Goal: Task Accomplishment & Management: Complete application form

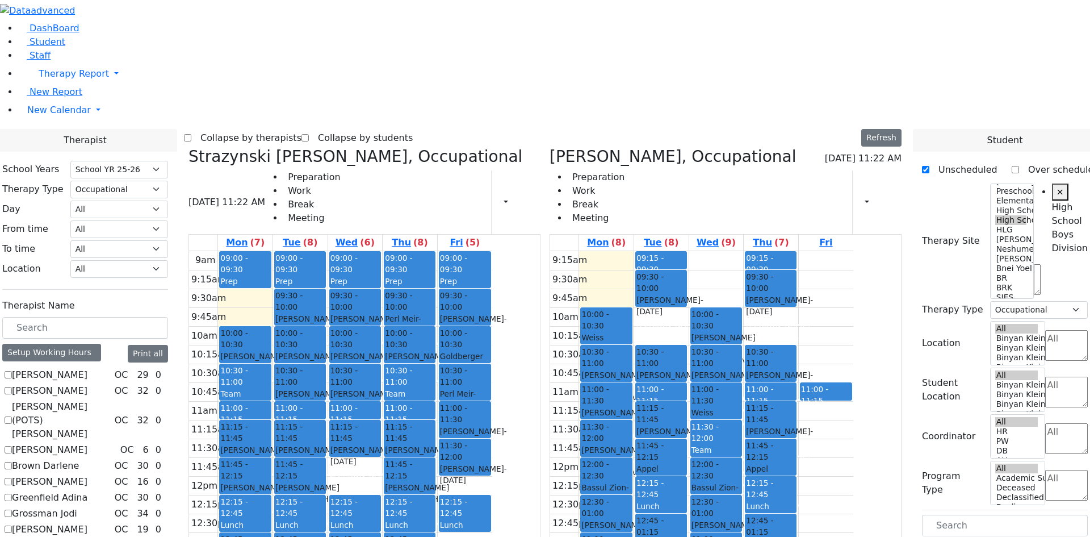
select select "212"
select select "1"
select select "12"
select select "1"
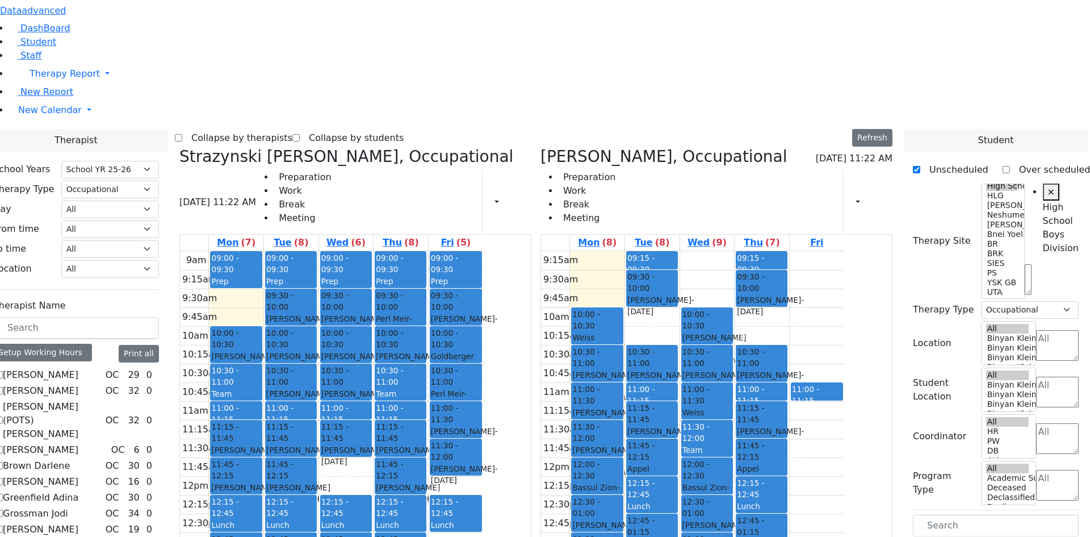
scroll to position [134, 0]
checkbox input "false"
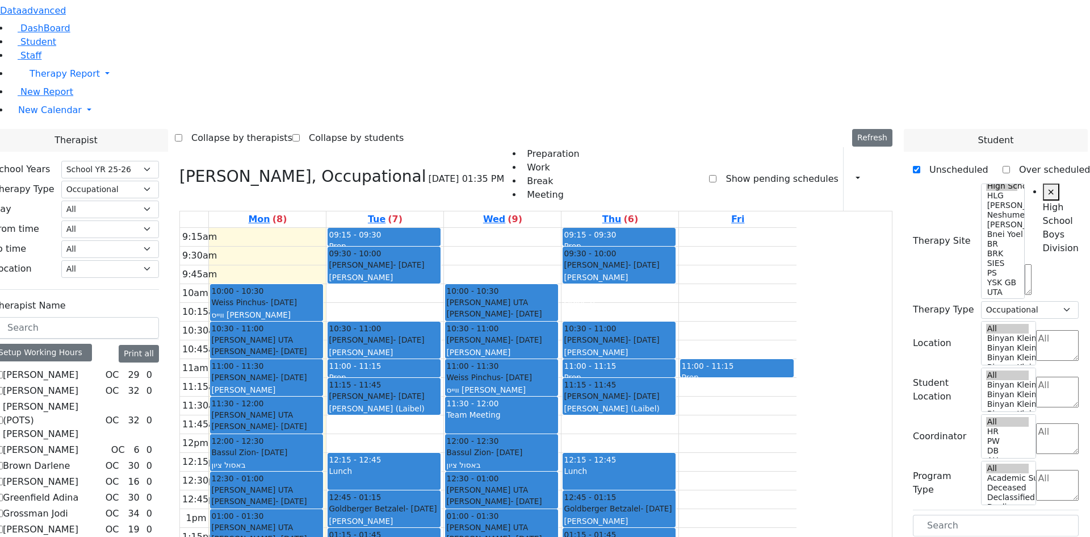
checkbox input "false"
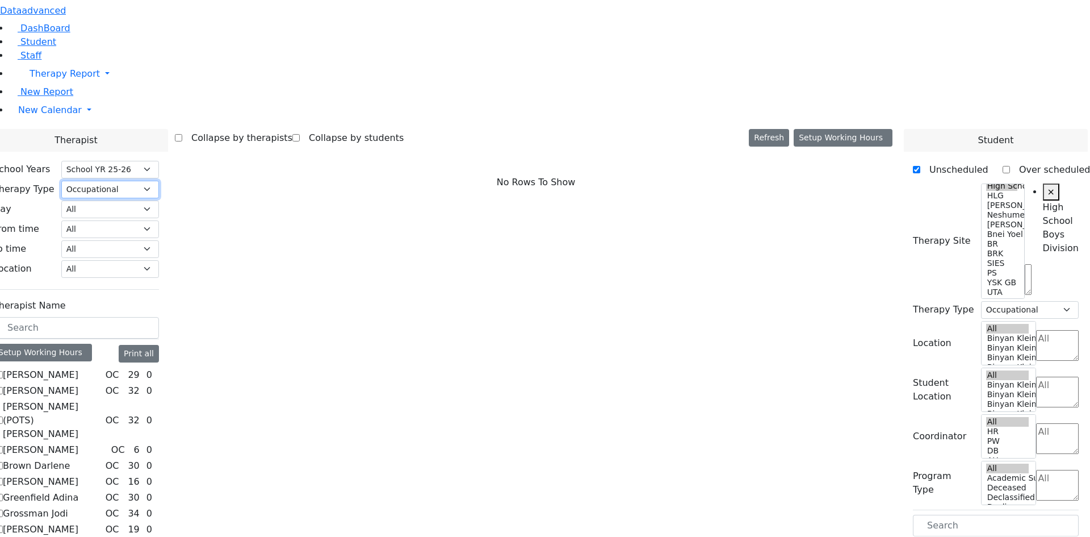
click at [159, 181] on select "All Psych Hearing Vision Speech Physical Occupational" at bounding box center [110, 190] width 98 height 18
select select "3"
click at [159, 181] on select "All Psych Hearing Vision Speech Physical Occupational" at bounding box center [110, 190] width 98 height 18
select select "3"
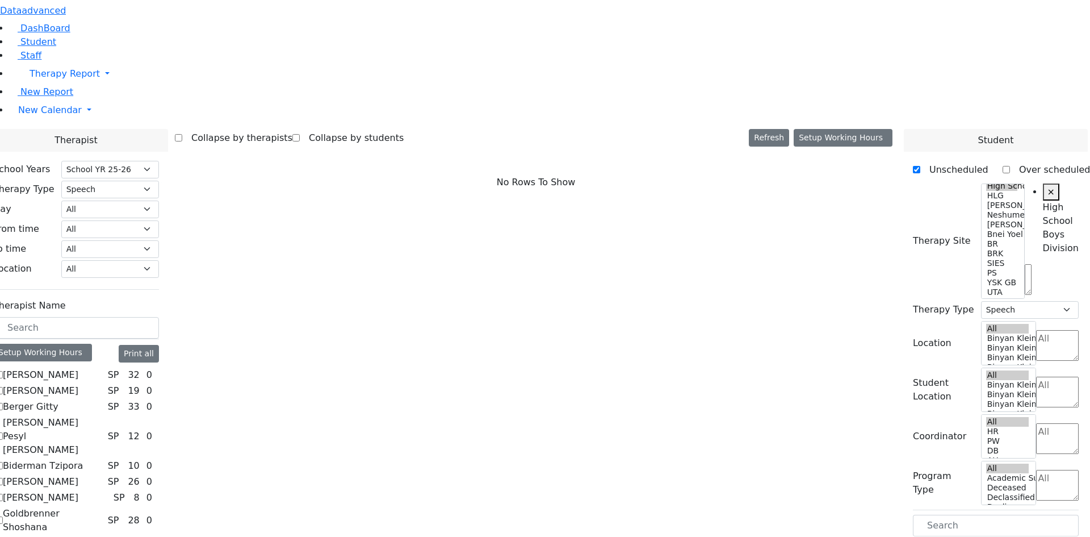
checkbox input "true"
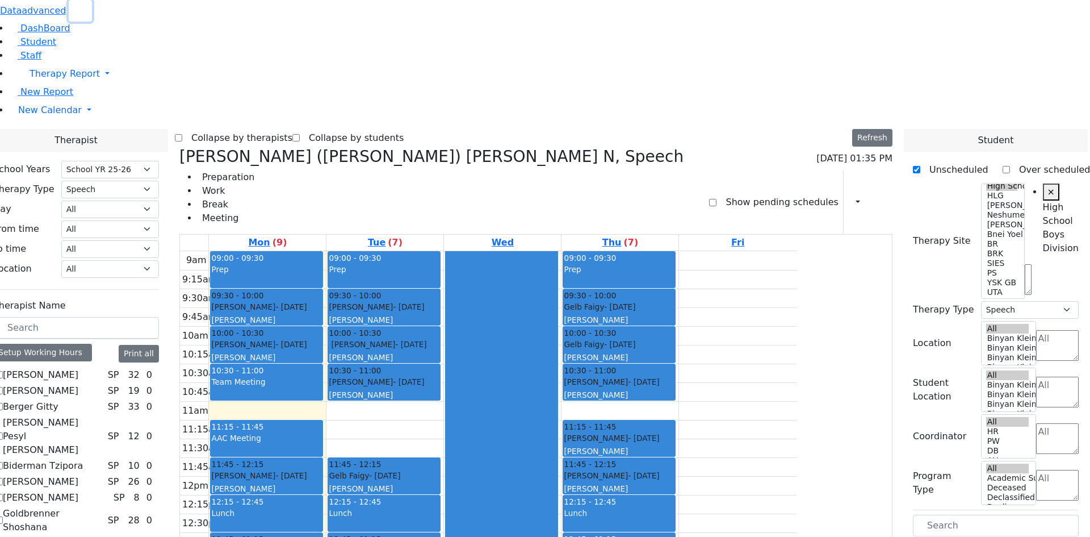
click at [76, 7] on use "button" at bounding box center [76, 7] width 0 height 0
checkbox input "true"
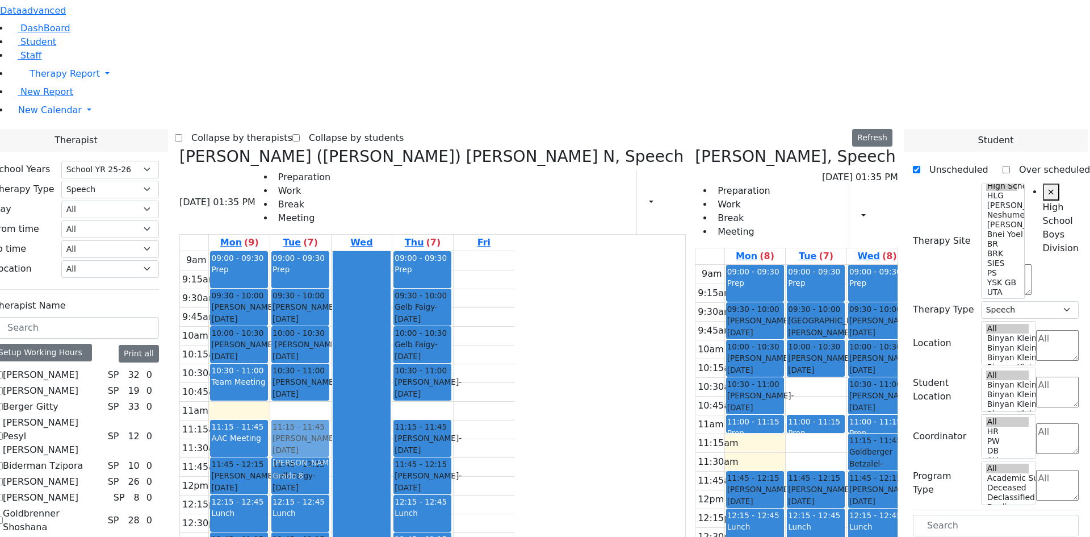
drag, startPoint x: 788, startPoint y: 207, endPoint x: 338, endPoint y: 270, distance: 454.7
click at [339, 271] on div "Kaufman (Assaf) Chava N, Speech 08/25/2025 01:35 PM Preparation Work Break Meet…" at bounding box center [536, 431] width 722 height 568
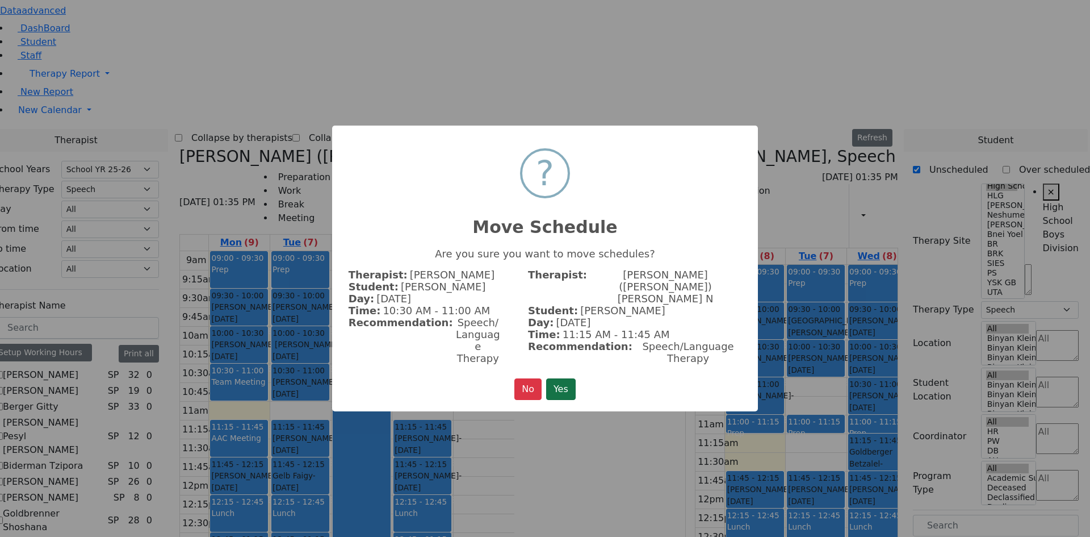
click at [552, 378] on button "Yes" at bounding box center [561, 389] width 30 height 22
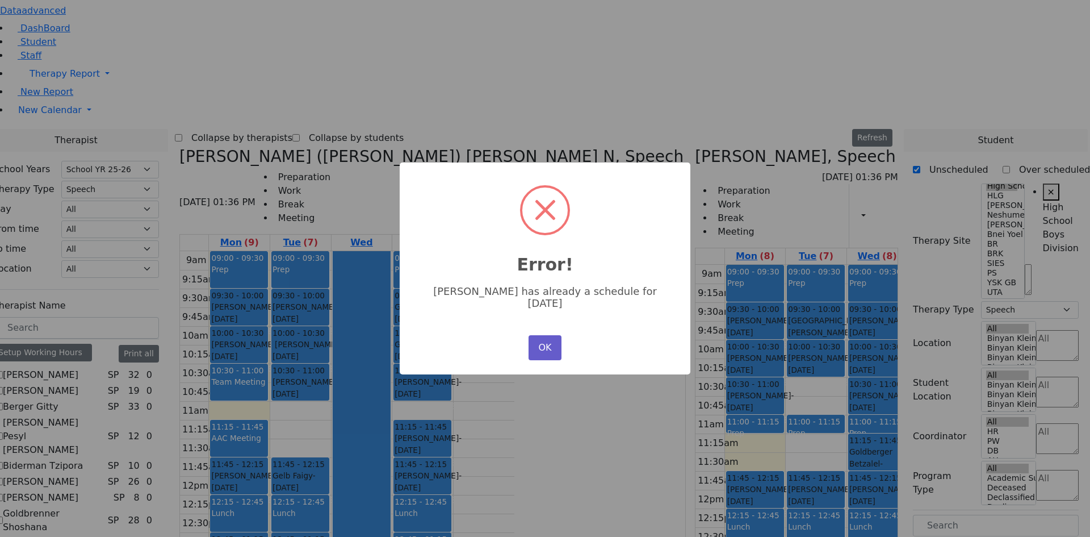
click at [542, 348] on button "OK" at bounding box center [545, 347] width 33 height 25
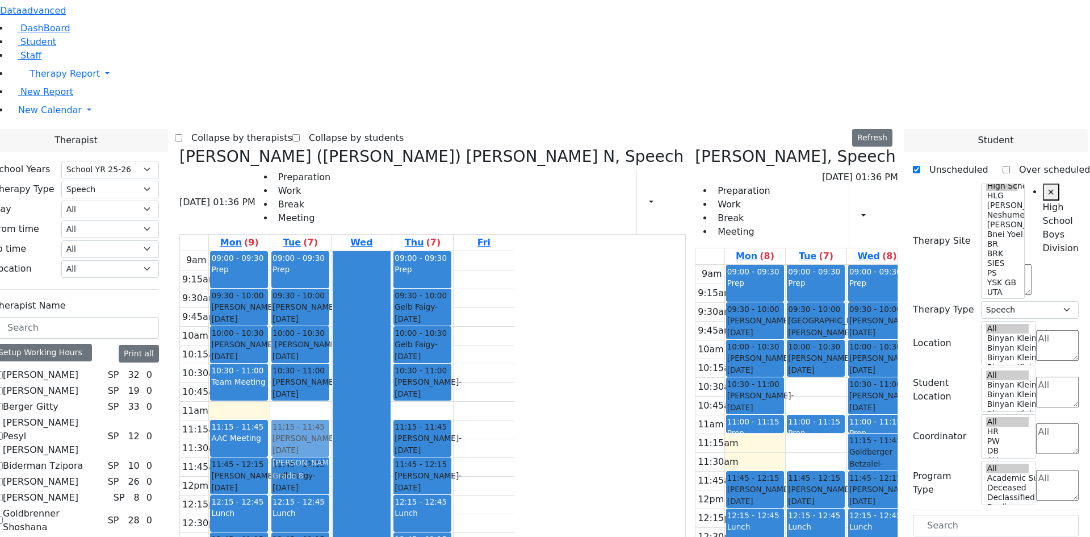
drag, startPoint x: 682, startPoint y: 421, endPoint x: 340, endPoint y: 262, distance: 378.0
click at [339, 262] on div "Kaufman (Assaf) Chava N, Speech 08/25/2025 01:36 PM Preparation Work Break Meet…" at bounding box center [536, 431] width 722 height 568
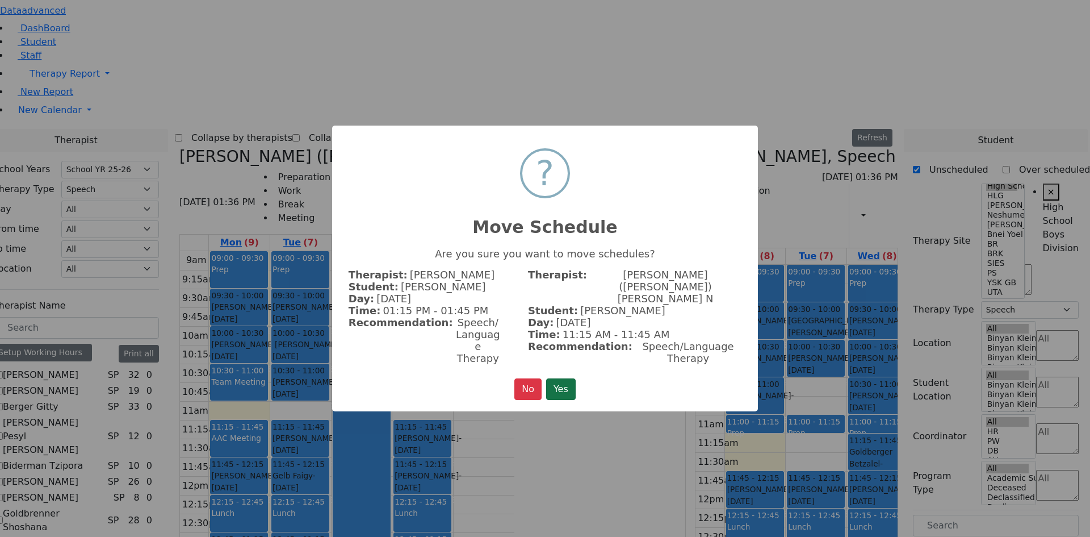
click at [564, 378] on button "Yes" at bounding box center [561, 389] width 30 height 22
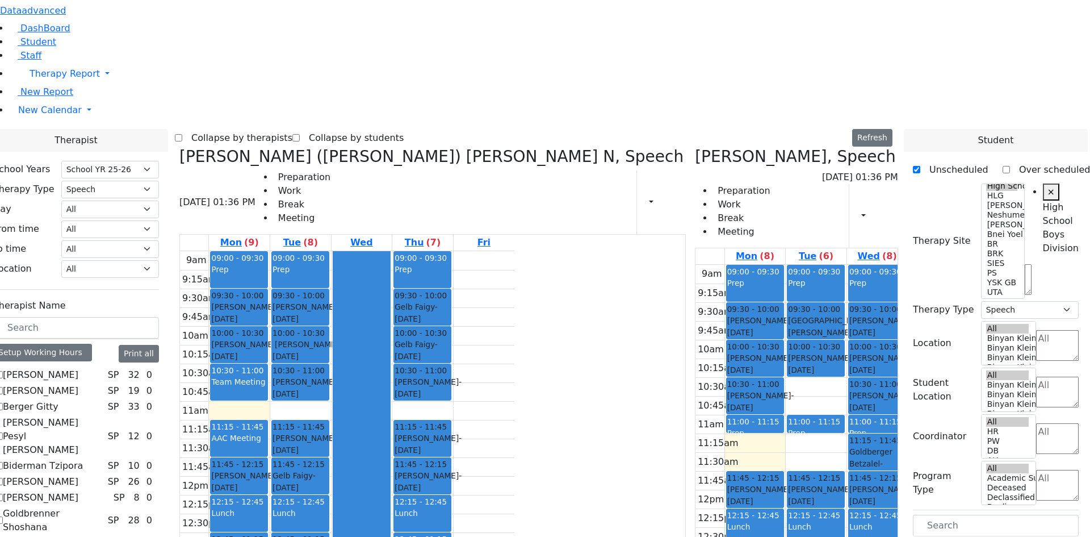
drag, startPoint x: 798, startPoint y: 200, endPoint x: 472, endPoint y: 449, distance: 410.3
click at [472, 449] on div "Kaufman (Assaf) Chava N, Speech 08/25/2025 01:36 PM Preparation Work Break Meet…" at bounding box center [536, 431] width 722 height 568
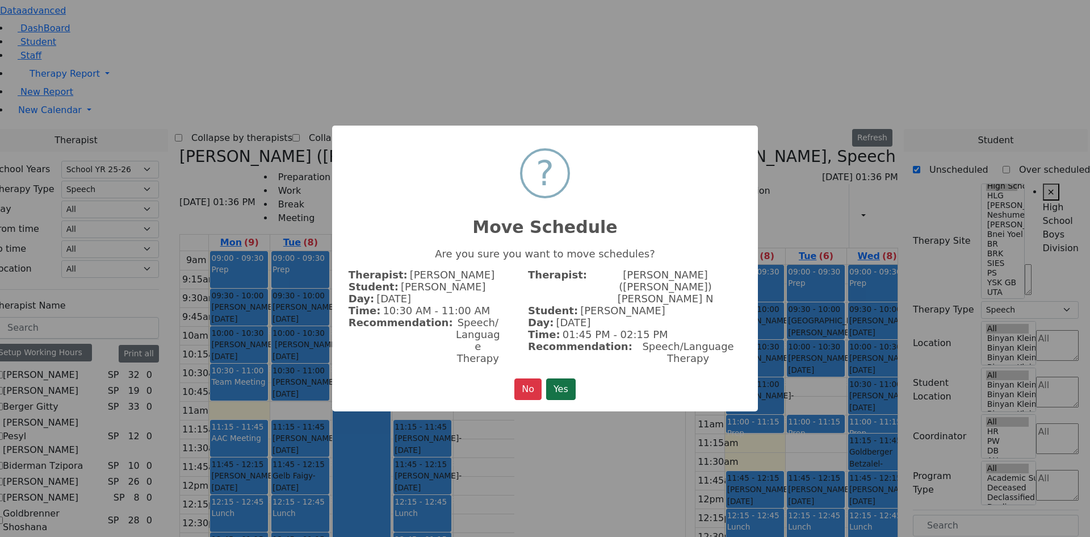
click at [553, 379] on button "Yes" at bounding box center [561, 389] width 30 height 22
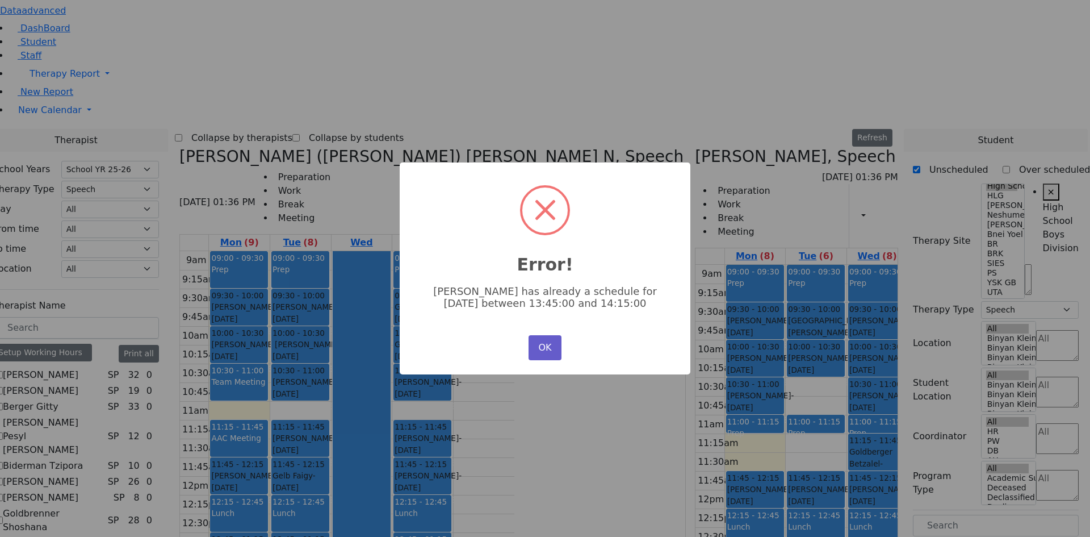
click at [540, 338] on button "OK" at bounding box center [545, 347] width 33 height 25
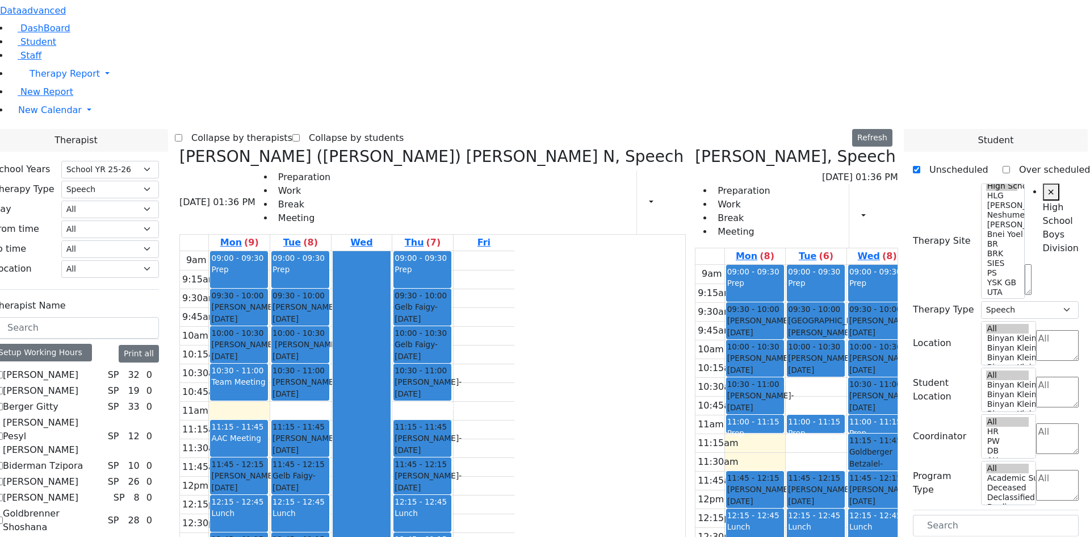
drag, startPoint x: 799, startPoint y: 196, endPoint x: 450, endPoint y: 484, distance: 451.7
click at [450, 484] on div "Kaufman (Assaf) Chava N, Speech 08/25/2025 01:36 PM Preparation Work Break Meet…" at bounding box center [536, 431] width 722 height 568
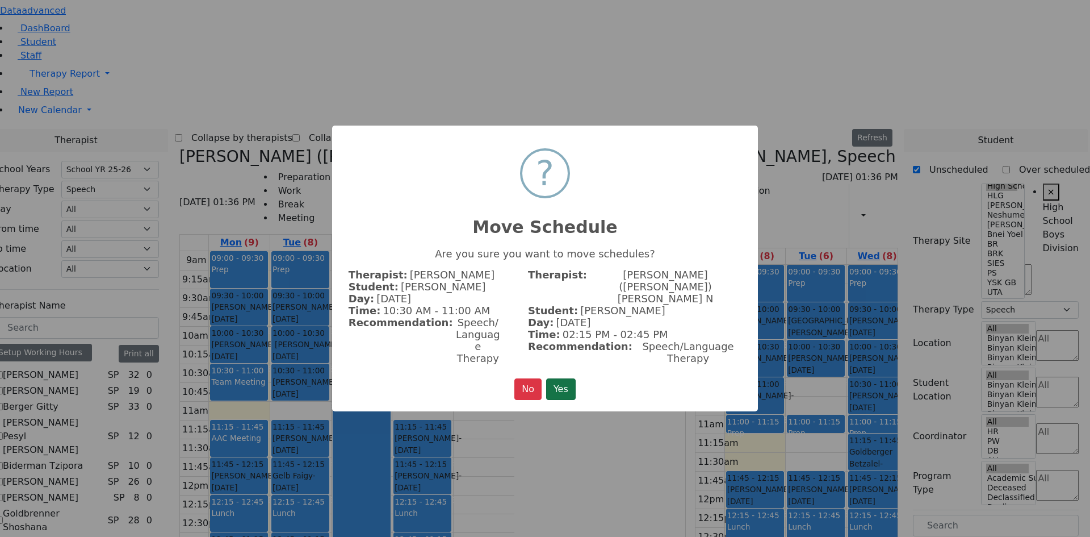
click at [556, 379] on button "Yes" at bounding box center [561, 389] width 30 height 22
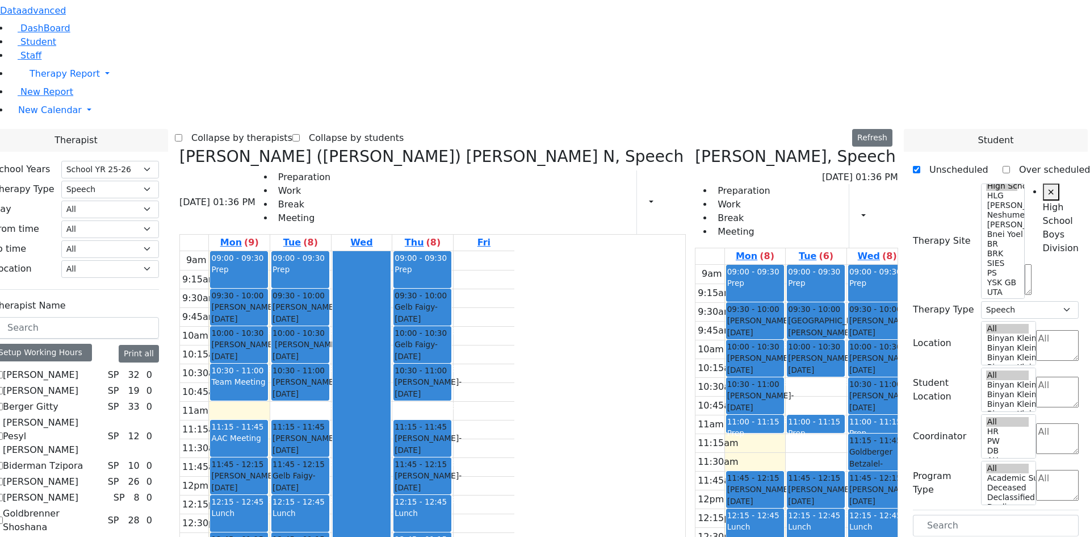
checkbox input "false"
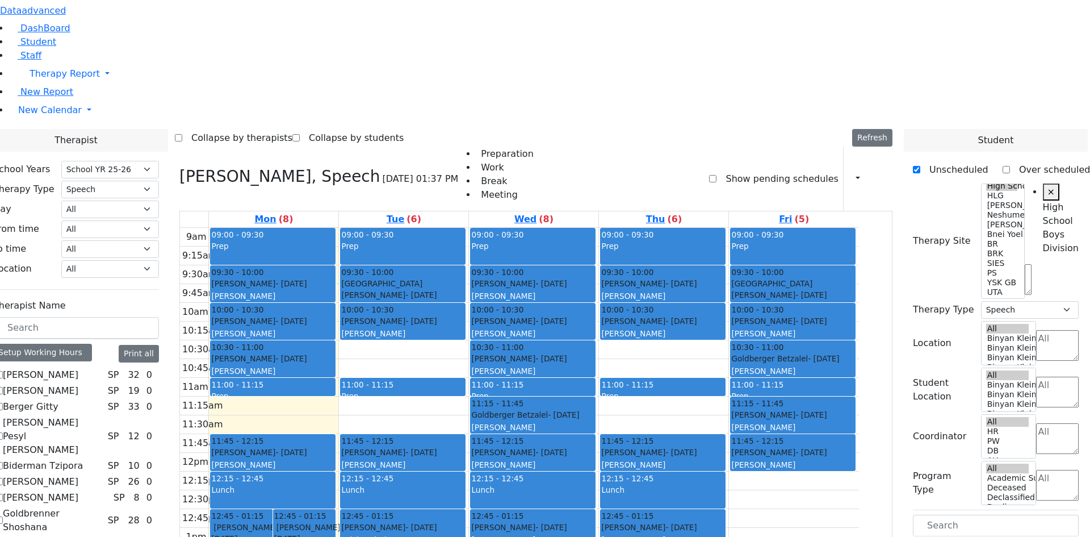
checkbox input "false"
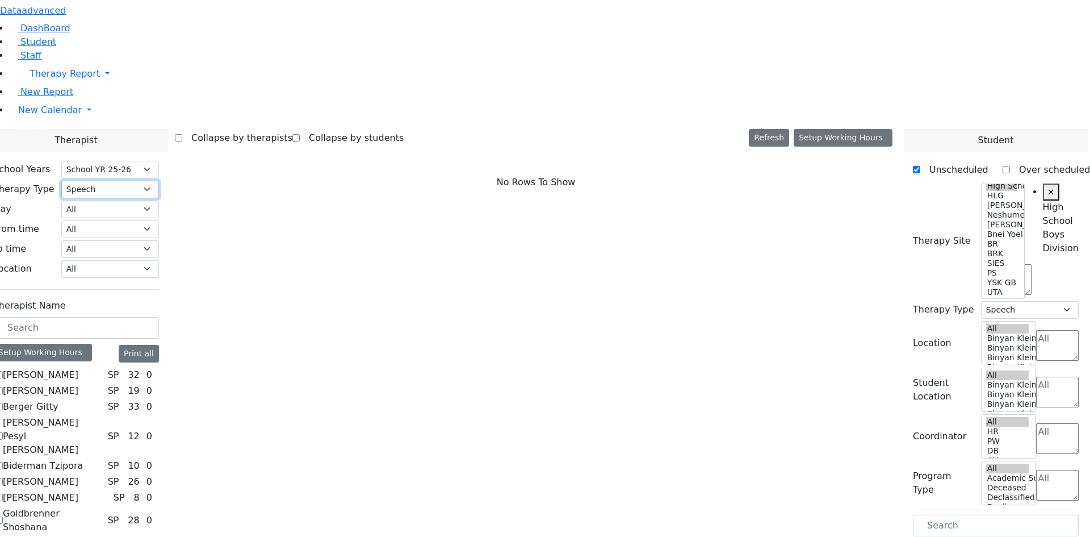
click at [142, 181] on select "All Psych Hearing Vision Speech Physical Occupational" at bounding box center [110, 190] width 98 height 18
select select "2"
click at [93, 181] on select "All Psych Hearing Vision Speech Physical Occupational" at bounding box center [110, 190] width 98 height 18
select select "2"
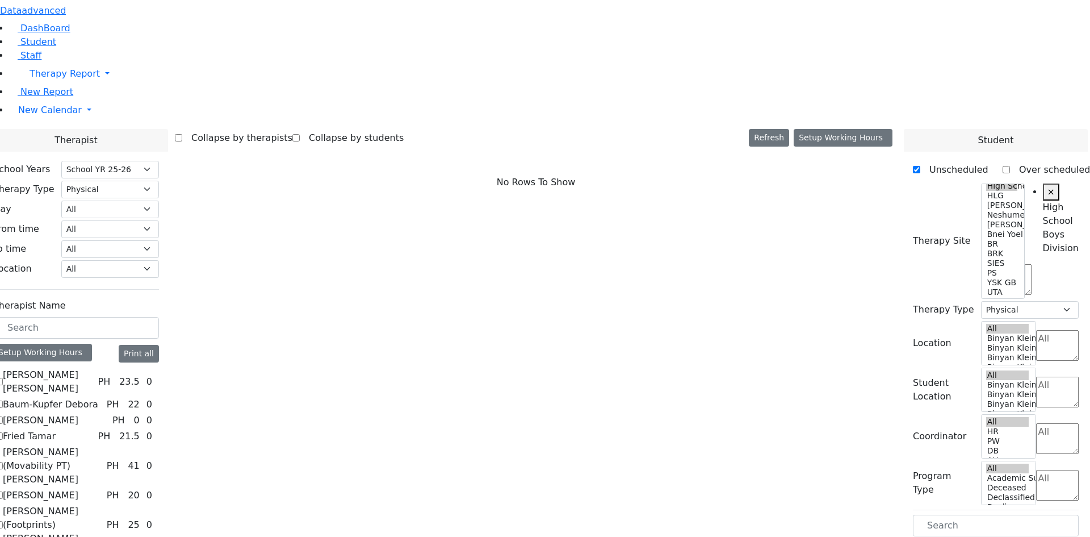
click at [73, 397] on label "Baum-Kupfer Debora" at bounding box center [50, 404] width 95 height 14
checkbox input "true"
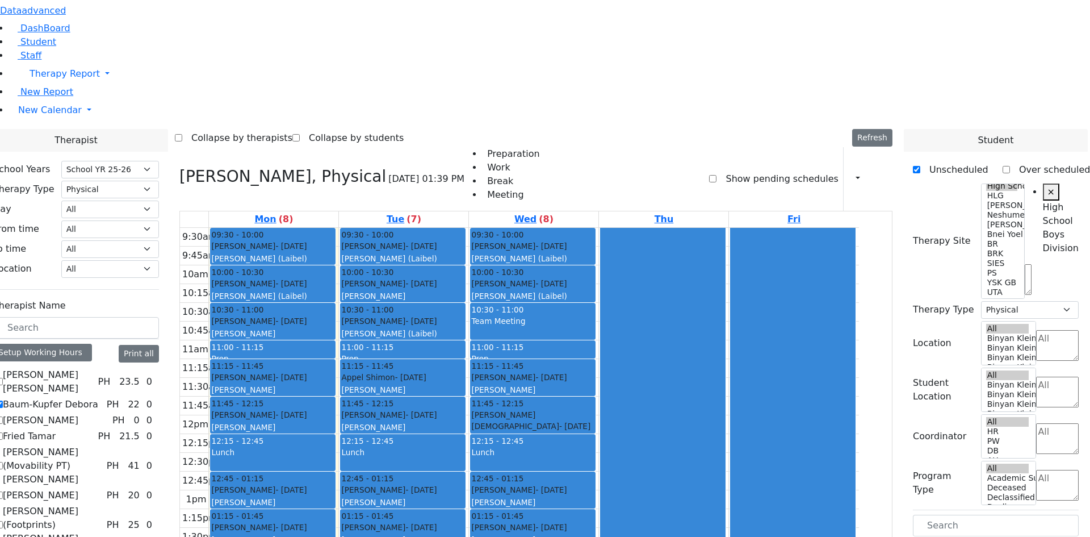
click at [71, 488] on label "Herskovich Leora" at bounding box center [41, 495] width 76 height 14
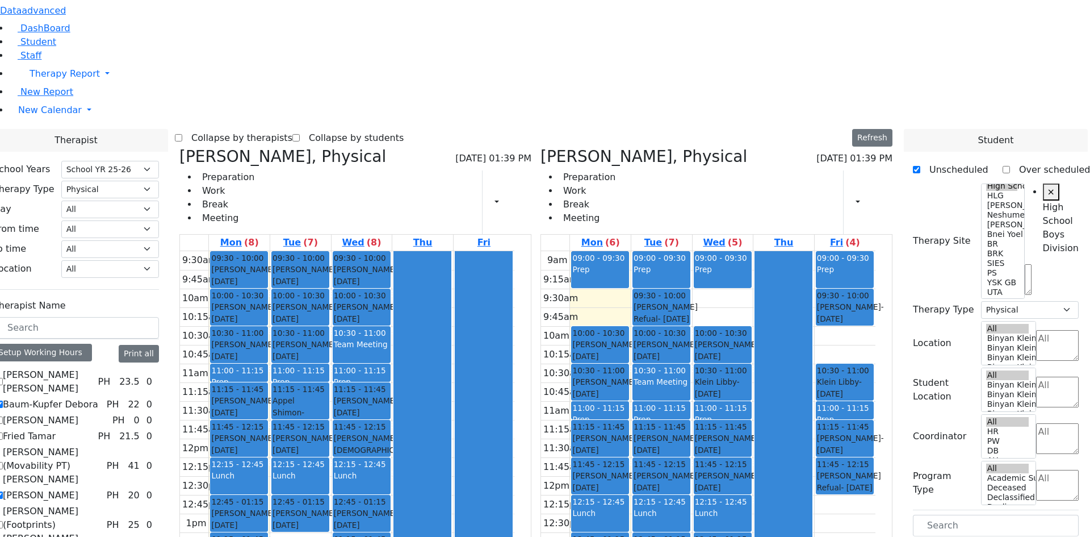
drag, startPoint x: 318, startPoint y: 375, endPoint x: 665, endPoint y: 416, distance: 349.3
click at [665, 416] on div "Baum-Kupfer Debora, Physical 08/25/2025 01:39 PM Preparation Work Break Meeting…" at bounding box center [536, 424] width 722 height 555
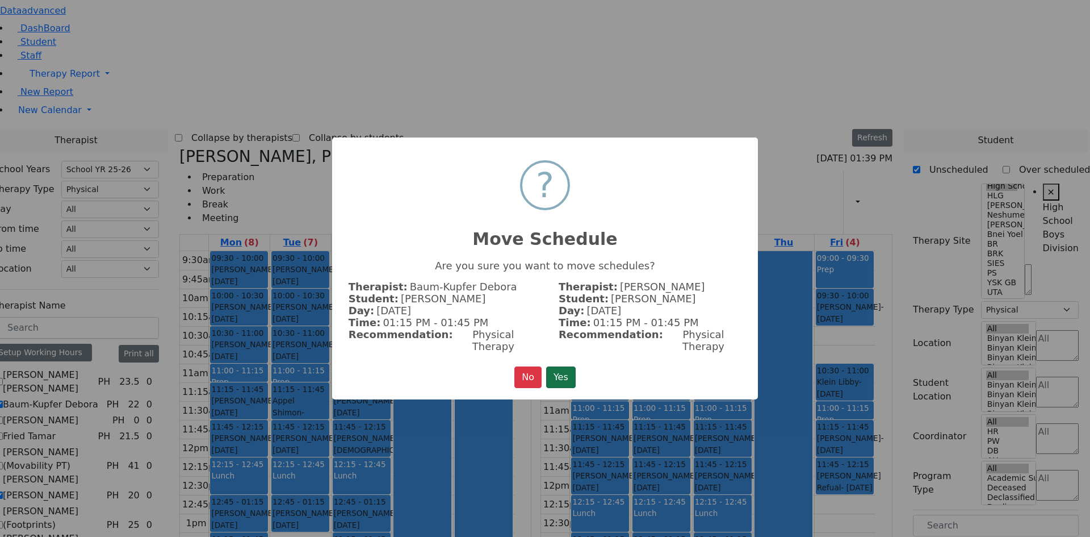
click at [568, 366] on button "Yes" at bounding box center [561, 377] width 30 height 22
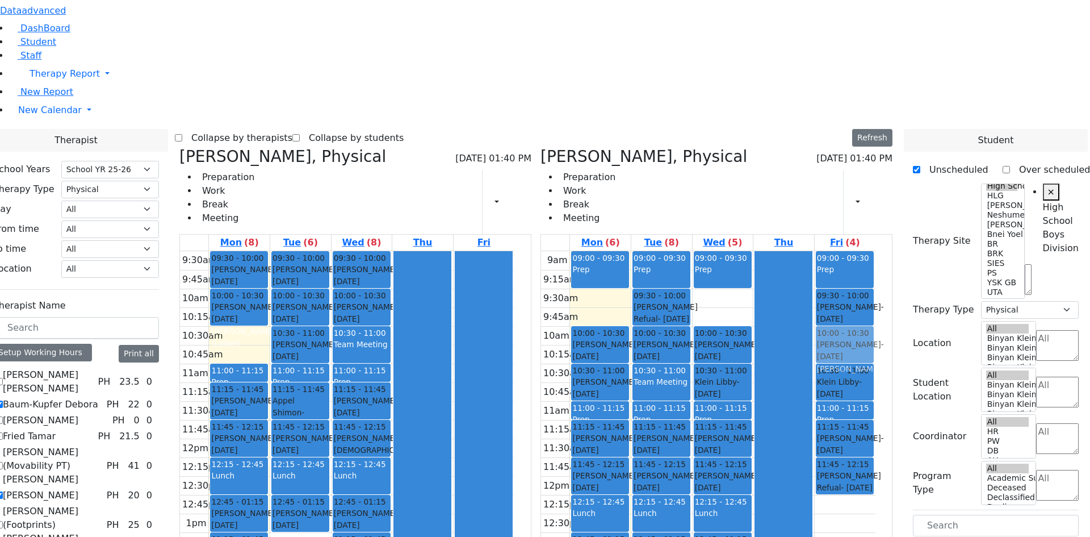
drag, startPoint x: 279, startPoint y: 175, endPoint x: 844, endPoint y: 175, distance: 564.9
click at [844, 175] on div "Baum-Kupfer Debora, Physical 08/25/2025 01:40 PM Preparation Work Break Meeting…" at bounding box center [536, 424] width 722 height 555
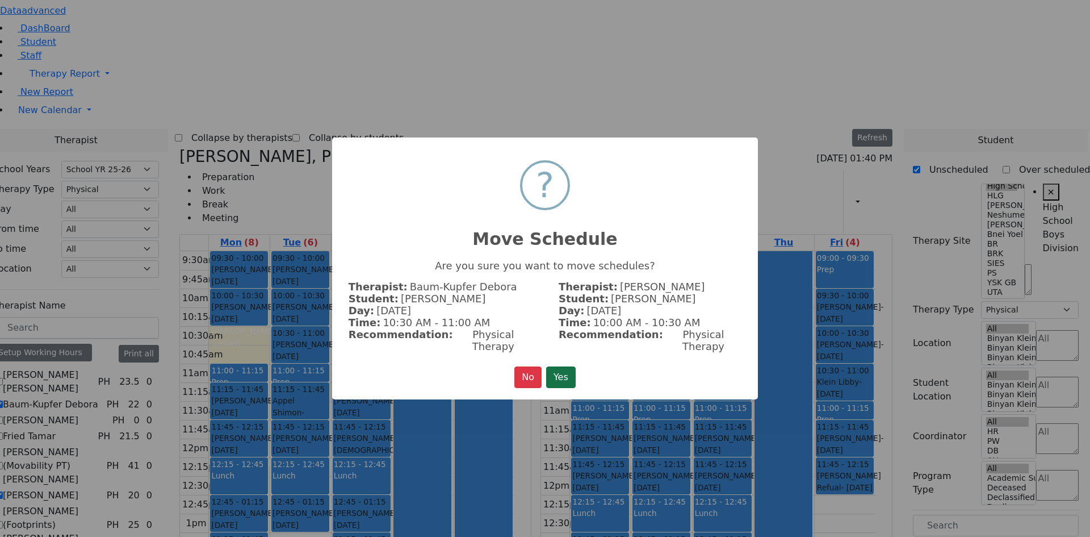
click at [569, 366] on button "Yes" at bounding box center [561, 377] width 30 height 22
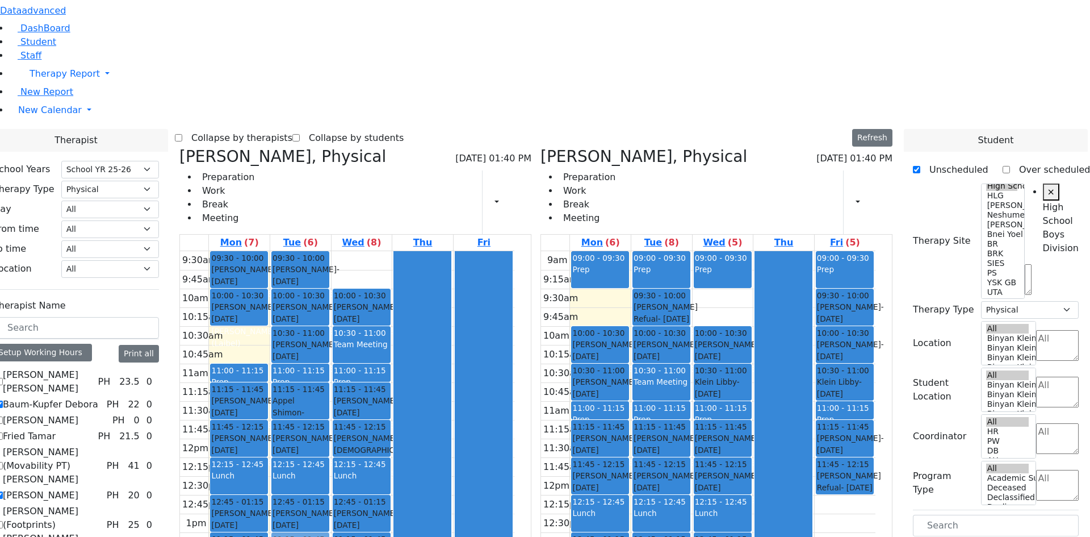
drag, startPoint x: 384, startPoint y: 89, endPoint x: 320, endPoint y: 378, distance: 296.0
click at [320, 378] on tr "09:30 - 10:00 Schwartz Jacob - 02/04/2014 Orenstein Yisroel (Laibel) 10:00 - 10…" at bounding box center [347, 457] width 334 height 412
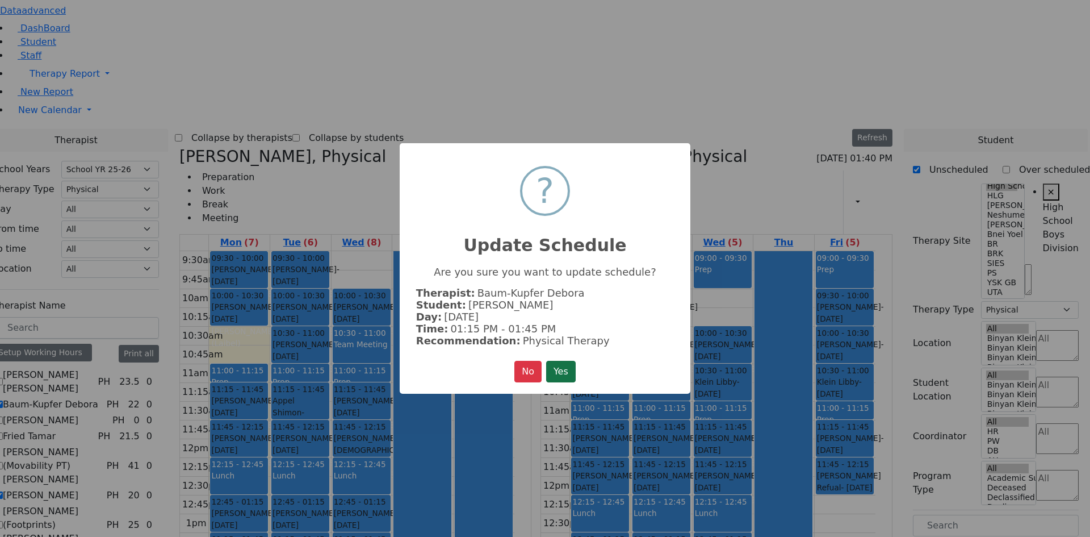
click at [563, 372] on button "Yes" at bounding box center [561, 372] width 30 height 22
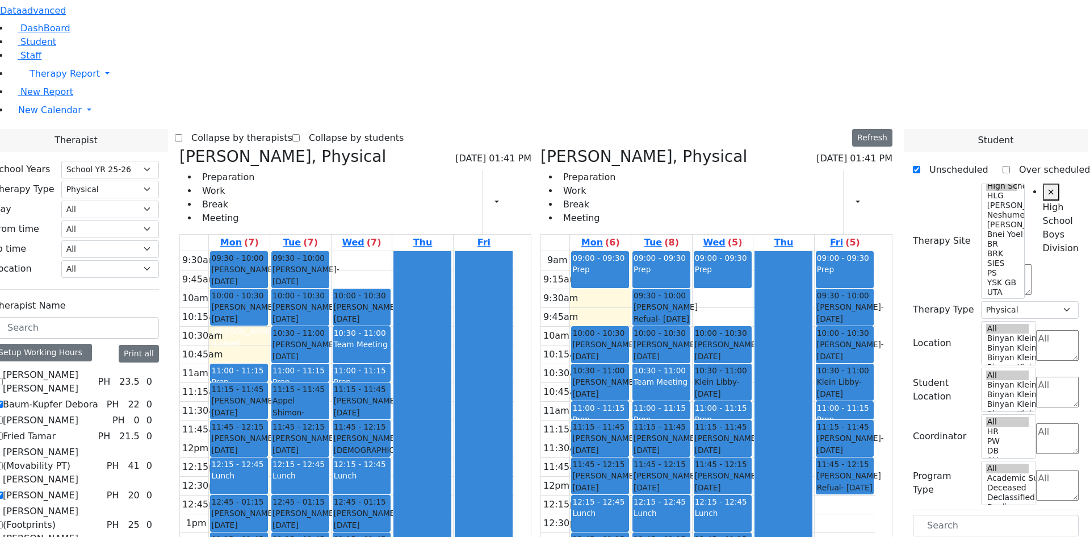
click at [60, 488] on label "Herskovich Leora" at bounding box center [41, 495] width 76 height 14
checkbox input "false"
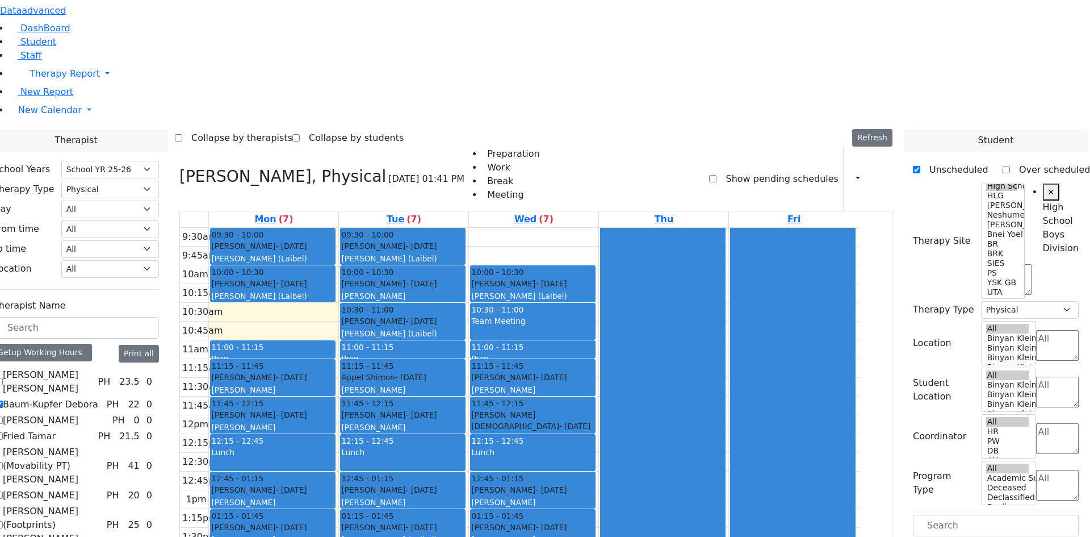
click at [69, 397] on label "Baum-Kupfer Debora" at bounding box center [50, 404] width 95 height 14
checkbox input "false"
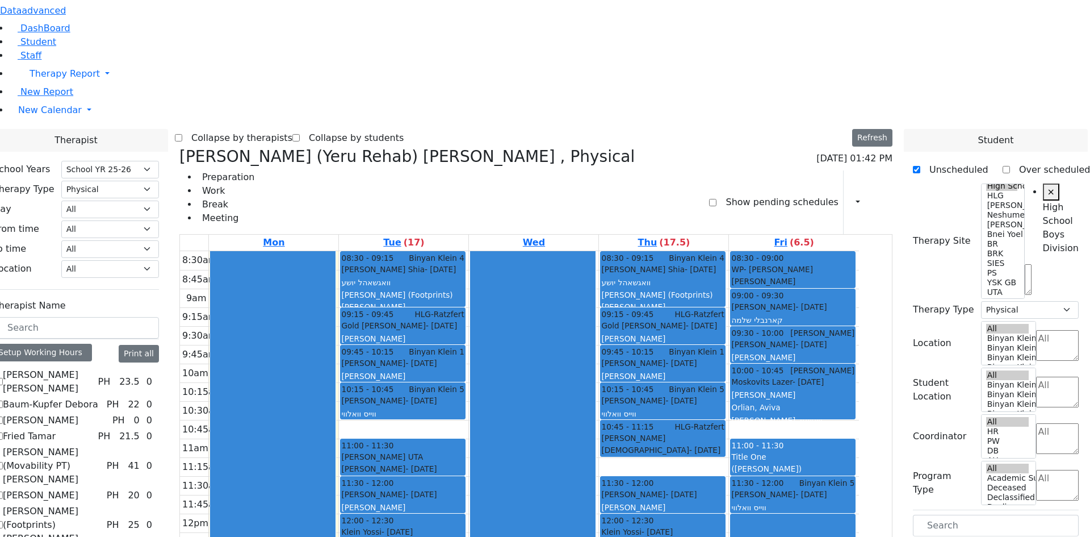
checkbox input "false"
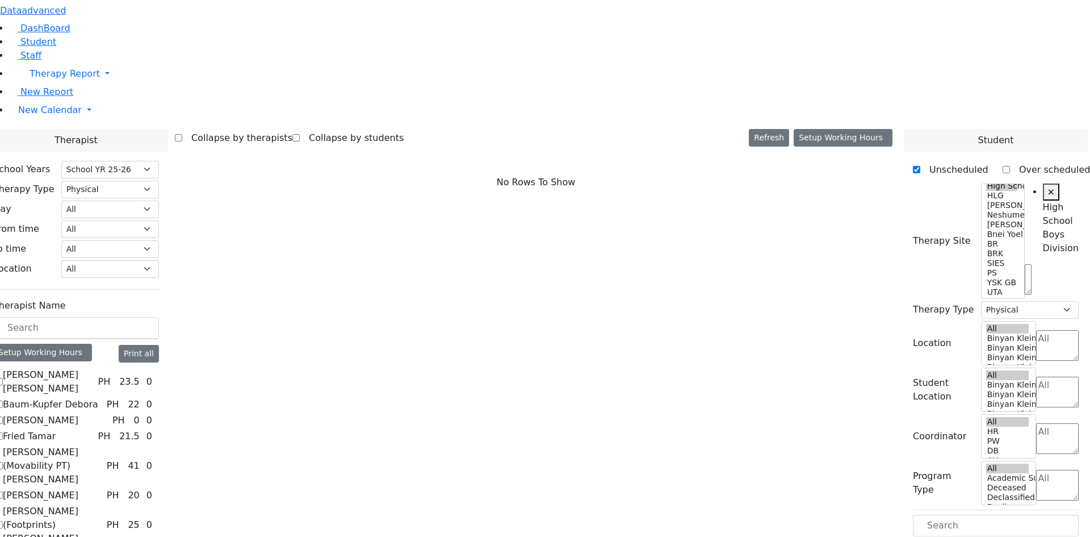
click at [60, 504] on label "Krausz (Footprints) Laila" at bounding box center [52, 524] width 99 height 41
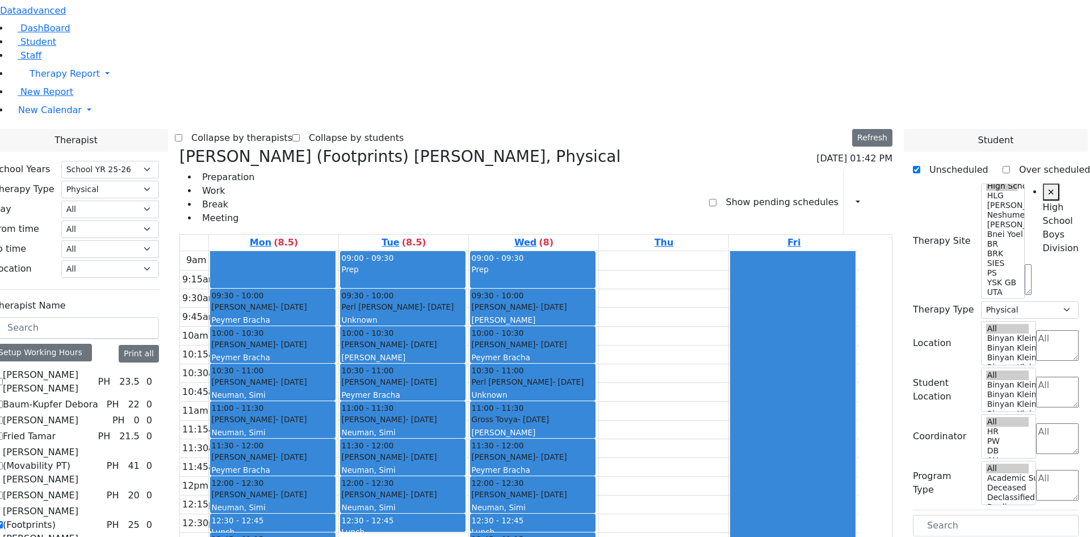
click at [56, 504] on label "Krausz (Footprints) Laila" at bounding box center [52, 524] width 99 height 41
checkbox input "false"
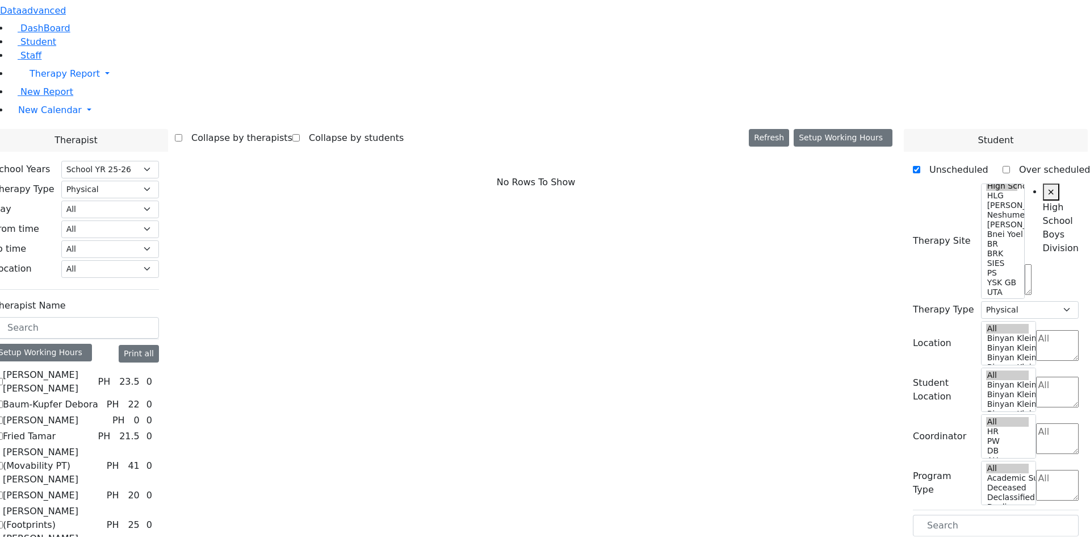
click at [64, 413] on label "Citer Yacov" at bounding box center [41, 420] width 76 height 14
checkbox input "true"
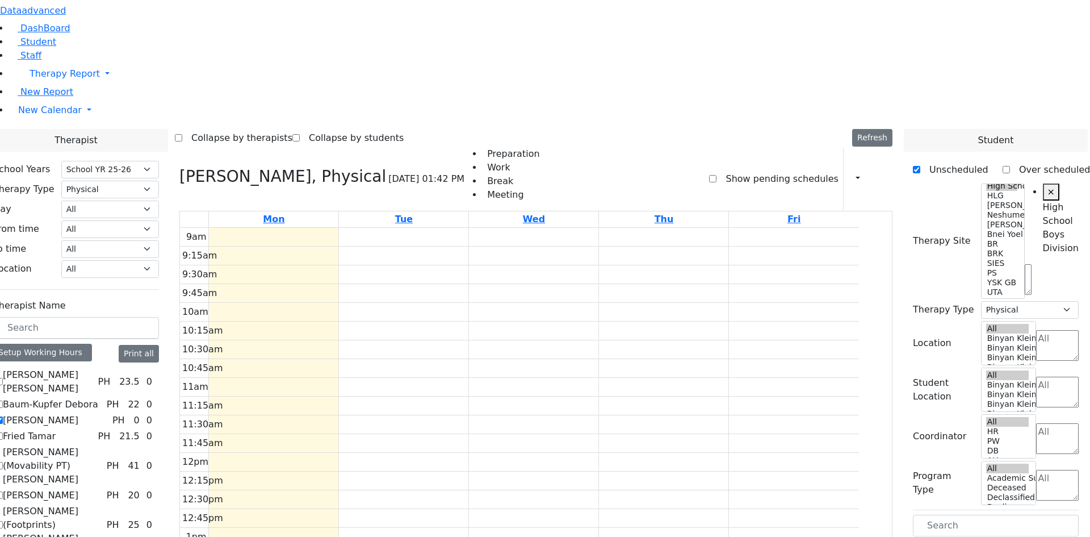
drag, startPoint x: 284, startPoint y: 81, endPoint x: 287, endPoint y: 103, distance: 21.7
click at [287, 228] on div "9am 9:15am 9:30am 9:45am 10am 10:15am 10:30am 10:45am 11am 11:15am 11:30am 11:4…" at bounding box center [519, 453] width 679 height 450
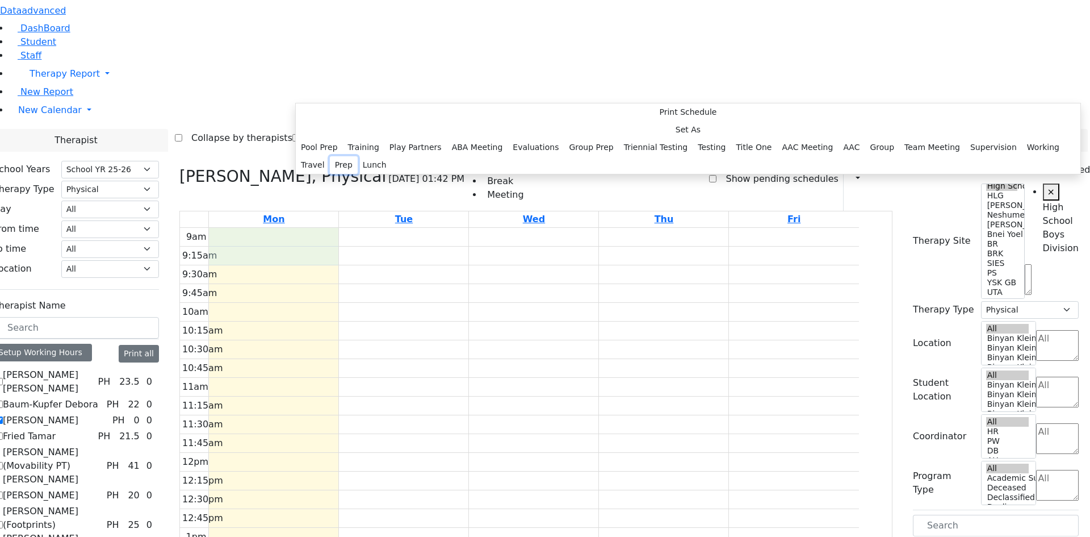
click at [358, 174] on button "Prep" at bounding box center [344, 165] width 28 height 18
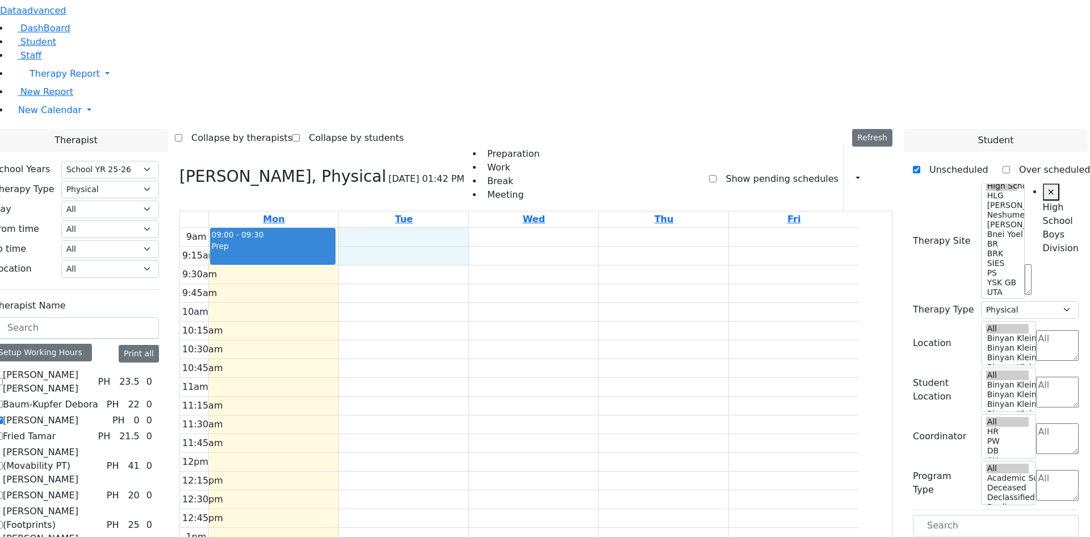
drag, startPoint x: 419, startPoint y: 77, endPoint x: 420, endPoint y: 90, distance: 12.5
click at [420, 228] on div "9am 9:15am 9:30am 9:45am 10am 10:15am 10:30am 10:45am 11am 11:15am 11:30am 11:4…" at bounding box center [519, 453] width 679 height 450
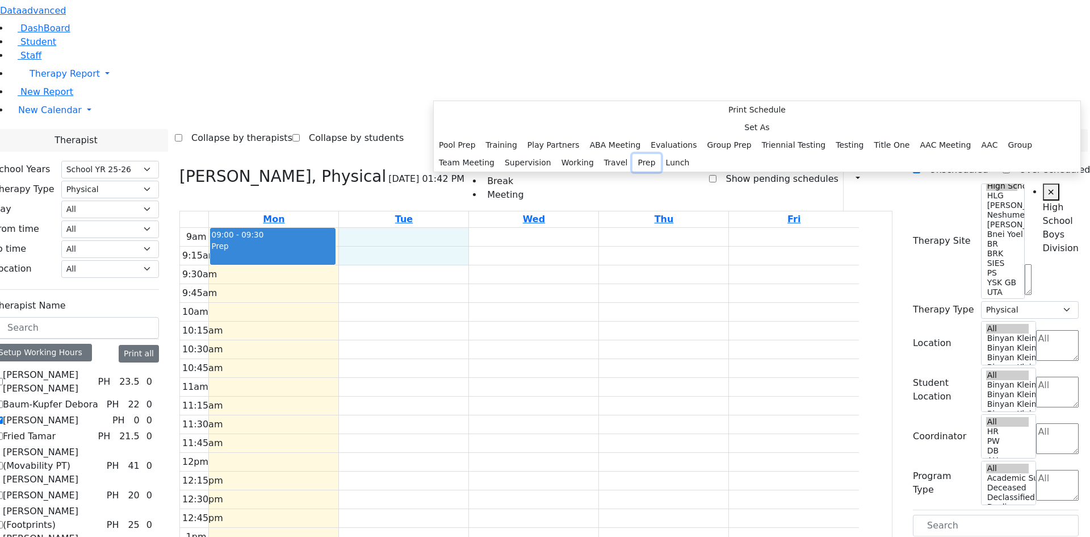
click at [632, 171] on button "Prep" at bounding box center [646, 163] width 28 height 18
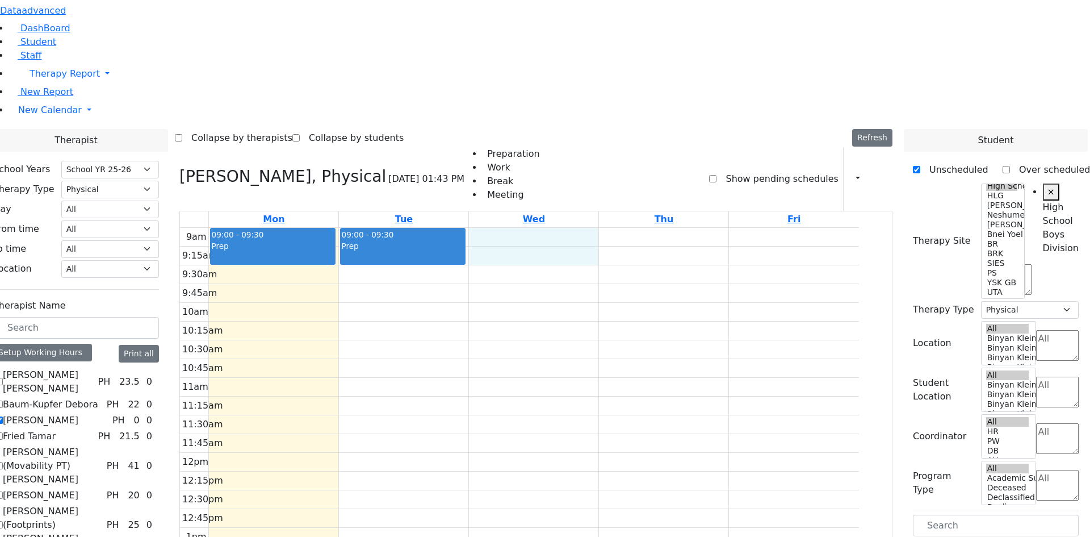
drag, startPoint x: 565, startPoint y: 80, endPoint x: 568, endPoint y: 100, distance: 20.0
click at [568, 228] on div "9am 9:15am 9:30am 9:45am 10am 10:15am 10:30am 10:45am 11am 11:15am 11:30am 11:4…" at bounding box center [519, 453] width 679 height 450
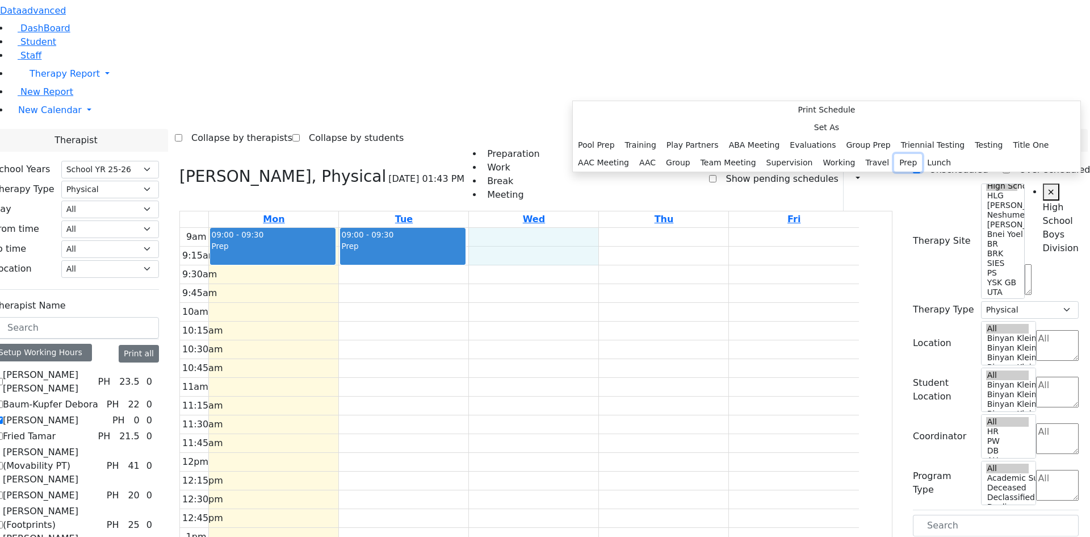
click at [894, 171] on button "Prep" at bounding box center [908, 163] width 28 height 18
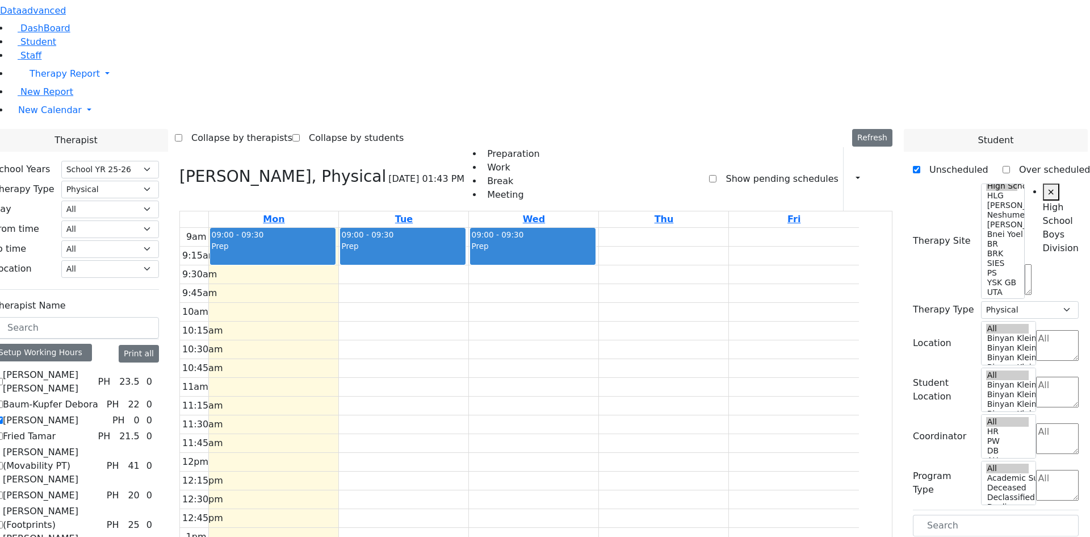
drag, startPoint x: 930, startPoint y: 287, endPoint x: 346, endPoint y: 122, distance: 607.1
click at [346, 129] on div "Therapist School Years Select School YR Summer YR 25 School YR 25-26 Summer YR …" at bounding box center [536, 420] width 1104 height 582
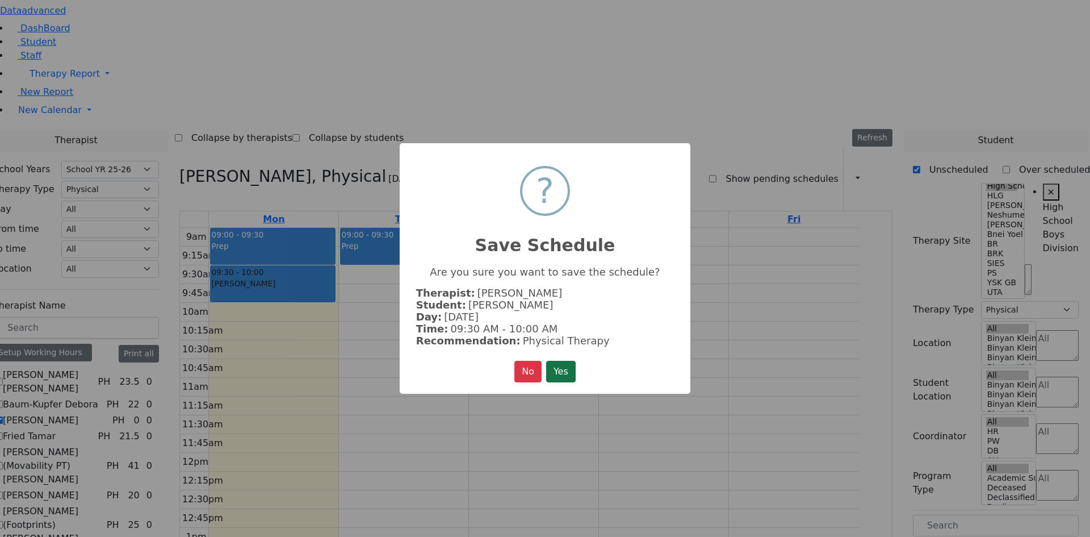
click at [573, 364] on button "Yes" at bounding box center [561, 372] width 30 height 22
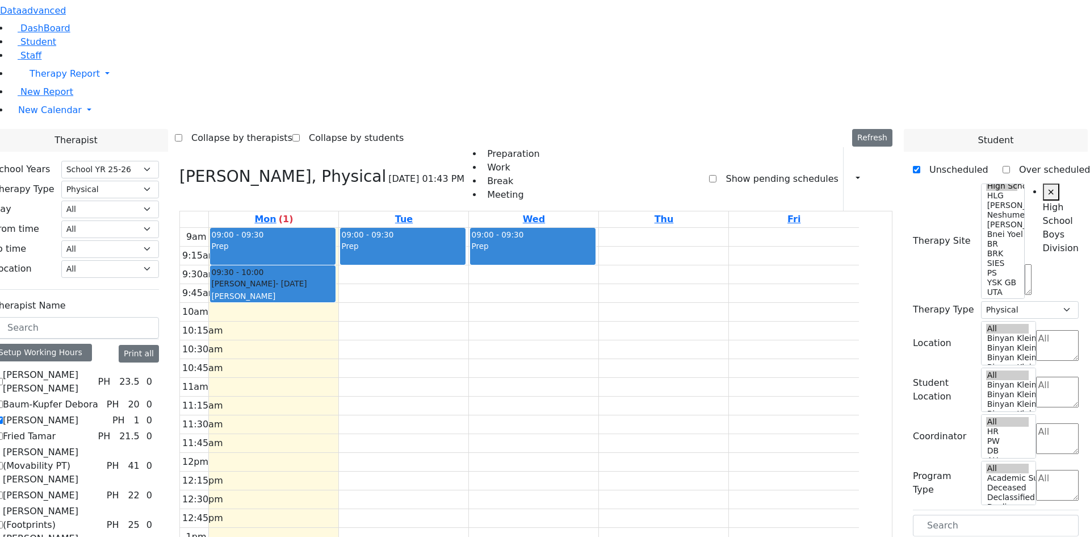
drag, startPoint x: 940, startPoint y: 288, endPoint x: 594, endPoint y: 112, distance: 388.0
click at [594, 129] on div "Therapist School Years Select School YR Summer YR 25 School YR 25-26 Summer YR …" at bounding box center [536, 420] width 1104 height 582
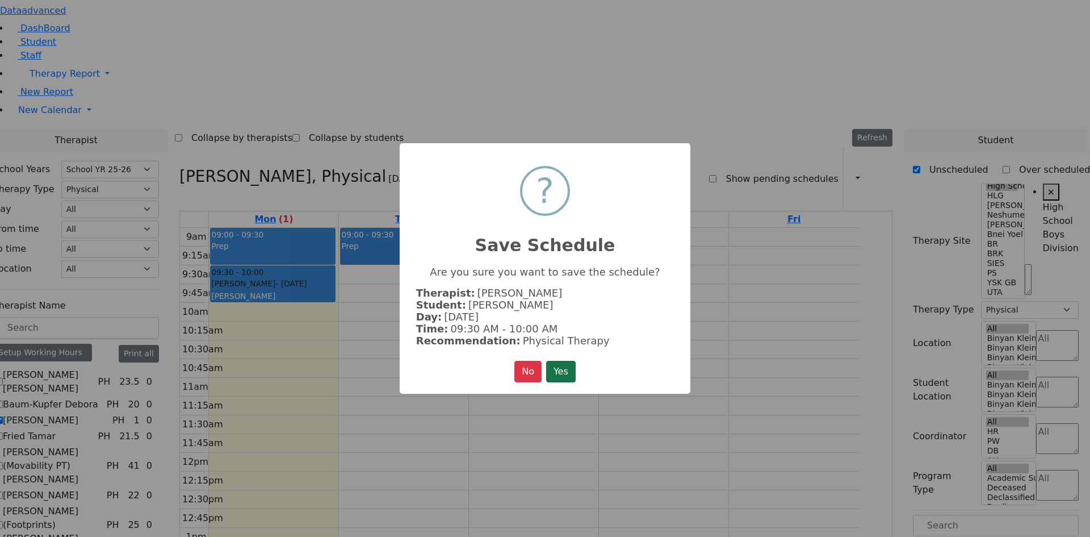
click at [563, 372] on button "Yes" at bounding box center [561, 372] width 30 height 22
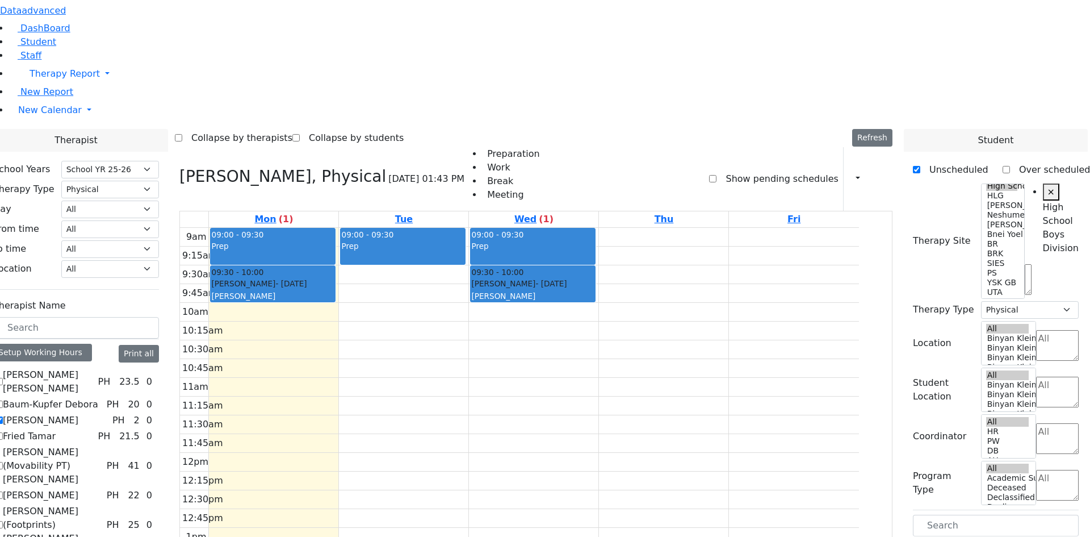
drag, startPoint x: 941, startPoint y: 289, endPoint x: 336, endPoint y: 160, distance: 618.8
click at [336, 160] on div "Therapist School Years Select School YR Summer YR 25 School YR 25-26 Summer YR …" at bounding box center [536, 420] width 1104 height 582
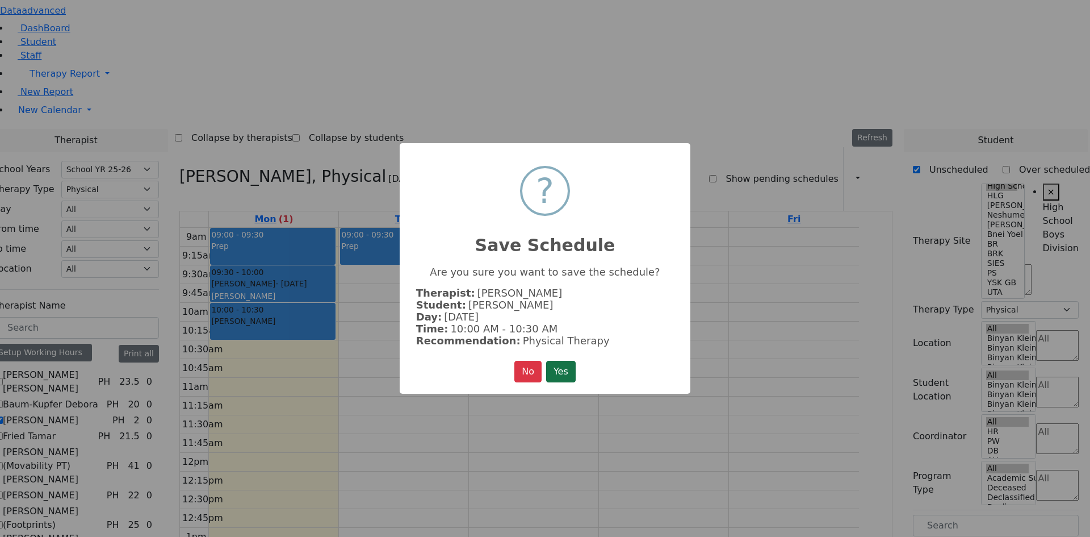
click at [574, 365] on button "Yes" at bounding box center [561, 372] width 30 height 22
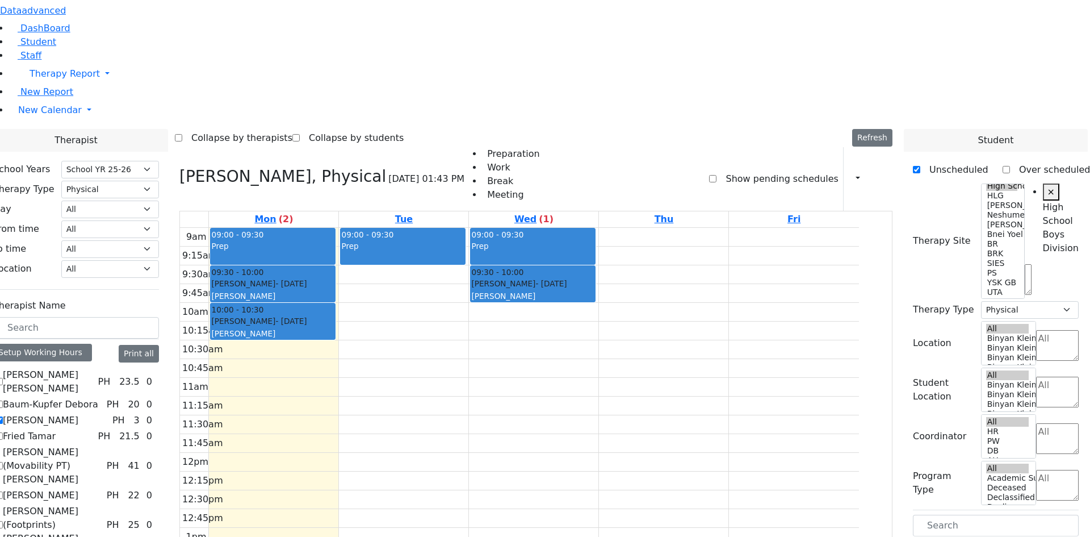
drag, startPoint x: 958, startPoint y: 290, endPoint x: 596, endPoint y: 158, distance: 385.4
click at [596, 158] on div "Therapist School Years Select School YR Summer YR 25 School YR 25-26 Summer YR …" at bounding box center [536, 420] width 1104 height 582
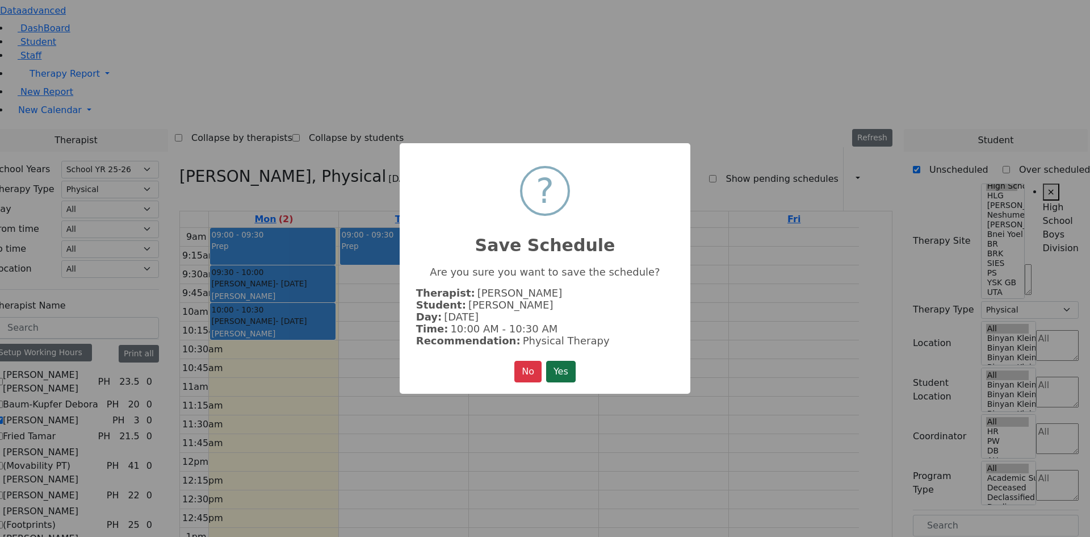
click at [551, 362] on button "Yes" at bounding box center [561, 372] width 30 height 22
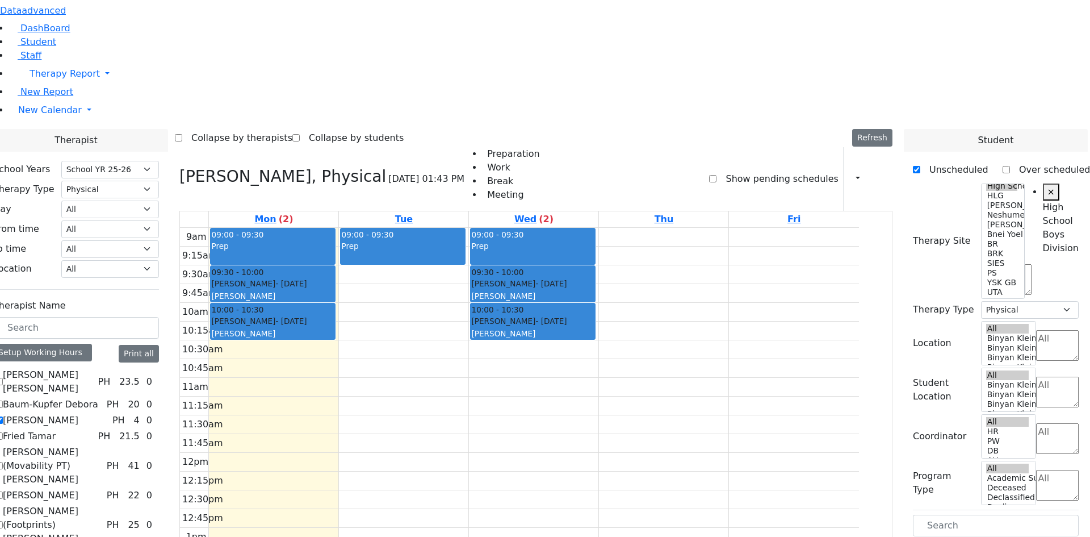
click at [65, 413] on label "Citer Yacov" at bounding box center [41, 420] width 76 height 14
checkbox input "false"
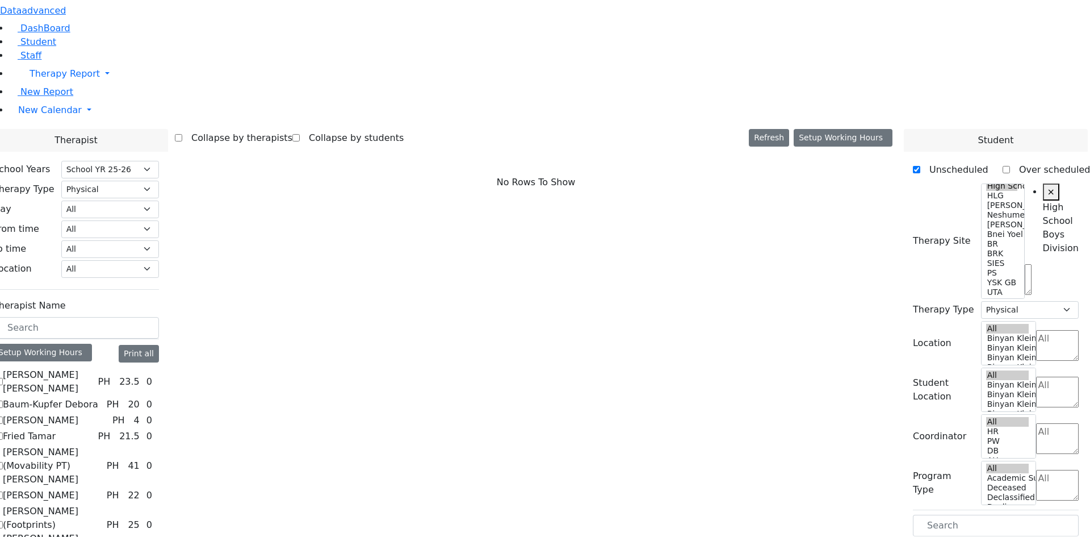
click at [68, 397] on label "Baum-Kupfer Debora" at bounding box center [50, 404] width 95 height 14
checkbox input "true"
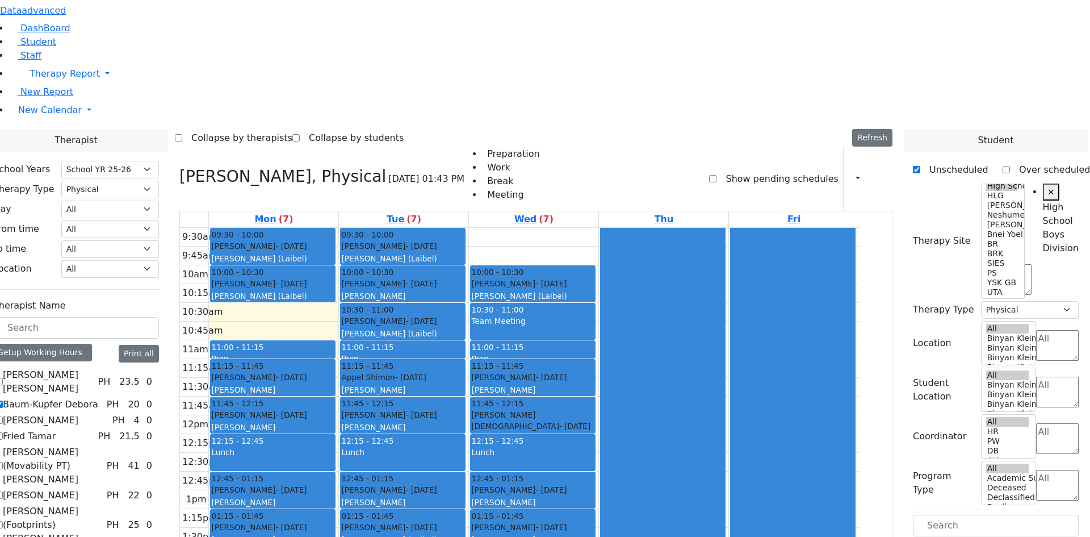
click at [60, 413] on label "Citer Yacov" at bounding box center [41, 420] width 76 height 14
checkbox input "true"
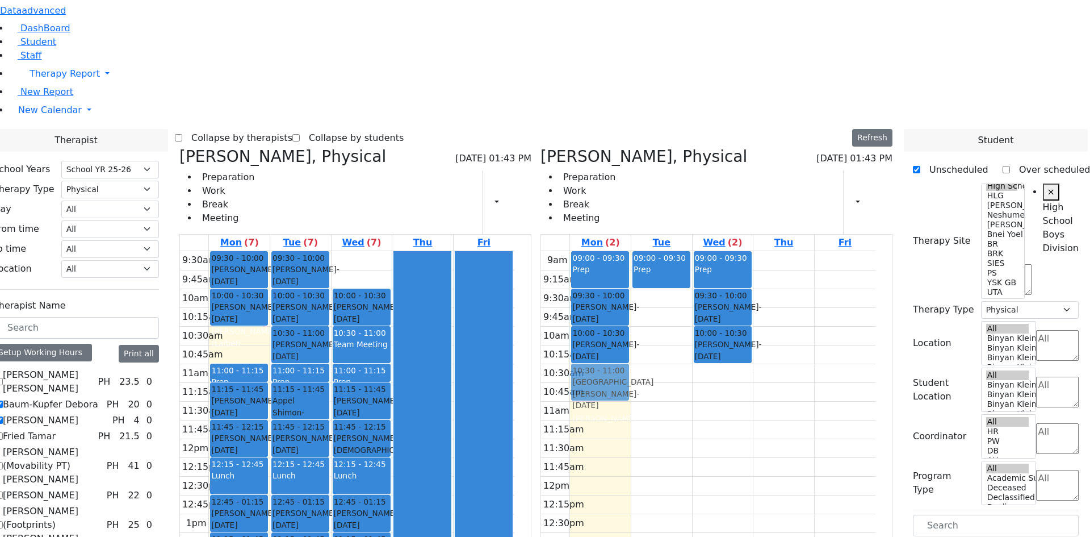
drag, startPoint x: 263, startPoint y: 418, endPoint x: 609, endPoint y: 219, distance: 398.8
click at [609, 213] on div "Baum-Kupfer Debora, Physical 08/25/2025 01:43 PM Preparation Work Break Meeting…" at bounding box center [536, 424] width 722 height 555
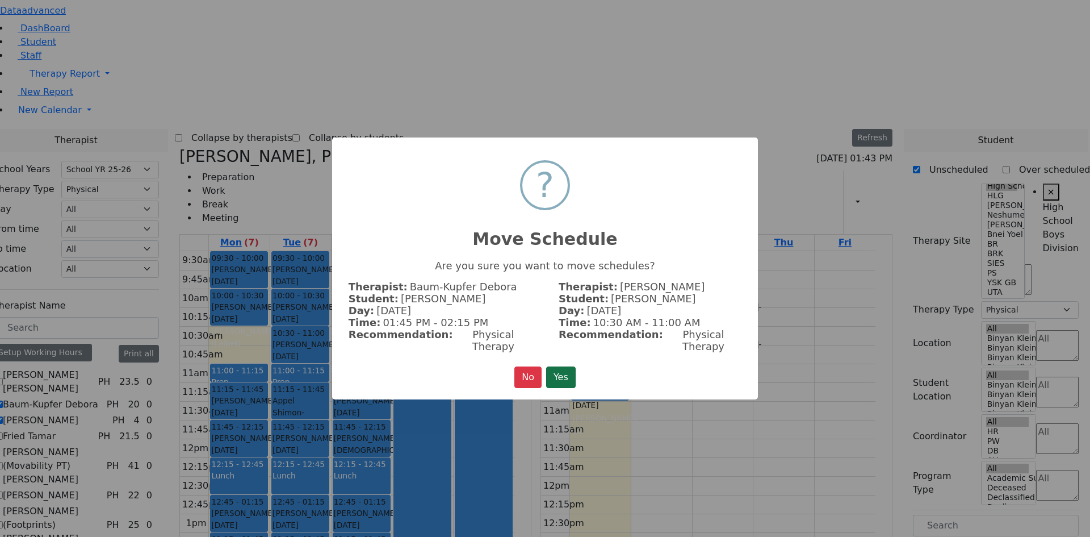
click at [563, 370] on button "Yes" at bounding box center [561, 377] width 30 height 22
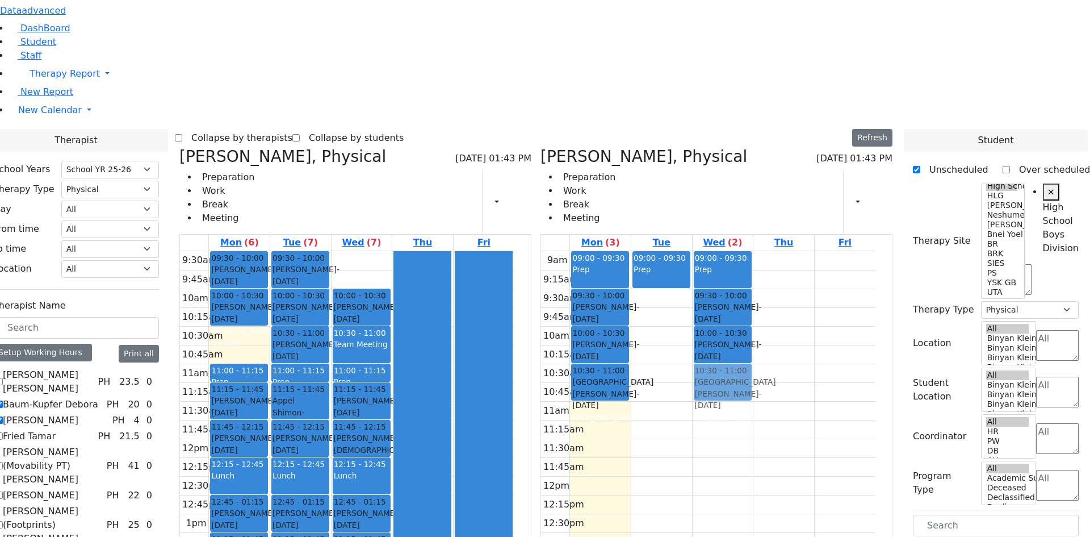
drag, startPoint x: 391, startPoint y: 418, endPoint x: 727, endPoint y: 206, distance: 397.4
click at [727, 206] on div "Baum-Kupfer Debora, Physical 08/25/2025 01:43 PM Preparation Work Break Meeting…" at bounding box center [536, 424] width 722 height 555
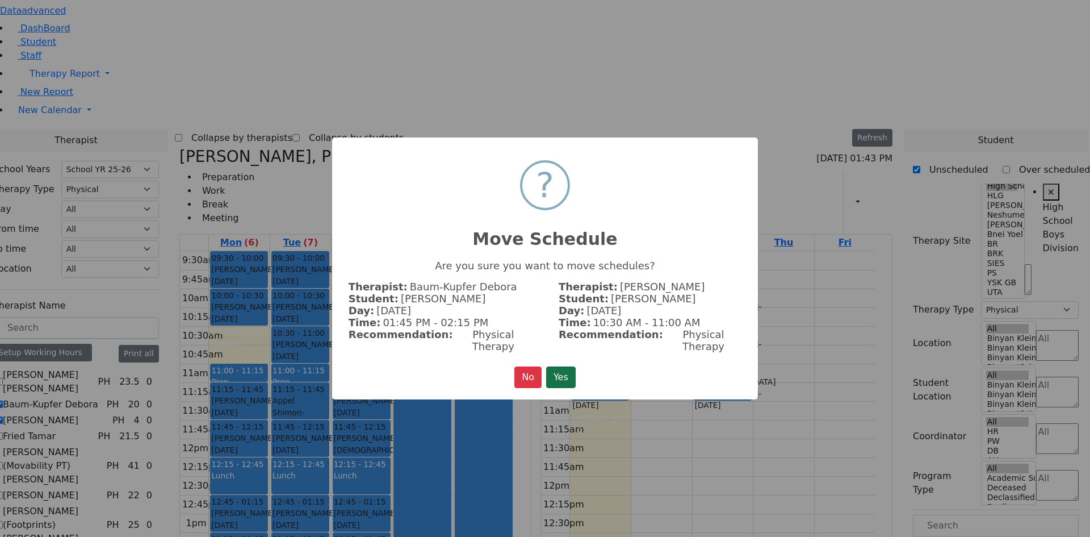
click at [562, 377] on button "Yes" at bounding box center [561, 377] width 30 height 22
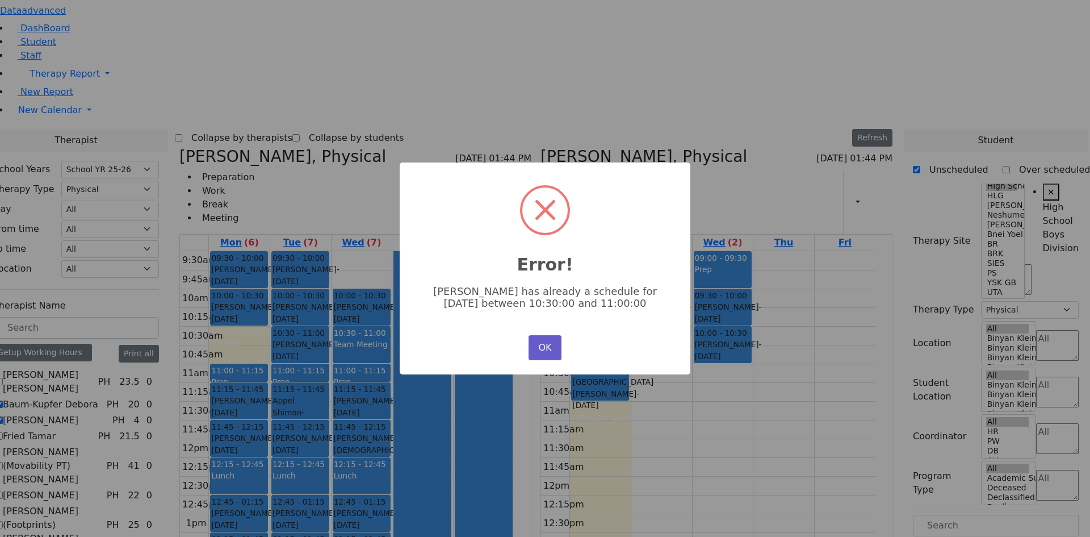
click at [544, 341] on button "OK" at bounding box center [545, 347] width 33 height 25
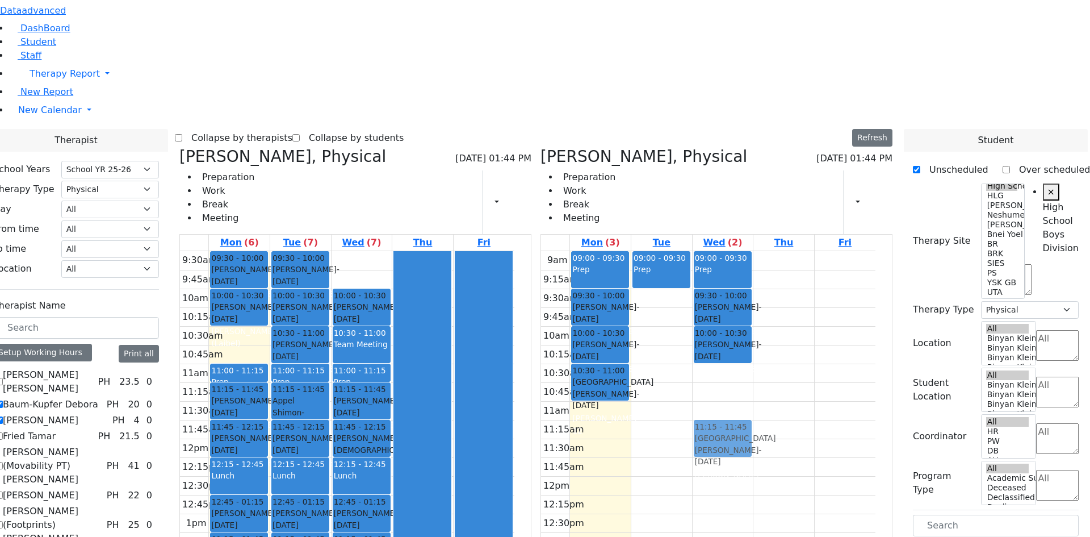
drag, startPoint x: 392, startPoint y: 413, endPoint x: 722, endPoint y: 255, distance: 365.7
click at [722, 255] on div "Baum-Kupfer Debora, Physical 08/25/2025 01:44 PM Preparation Work Break Meeting…" at bounding box center [536, 424] width 722 height 555
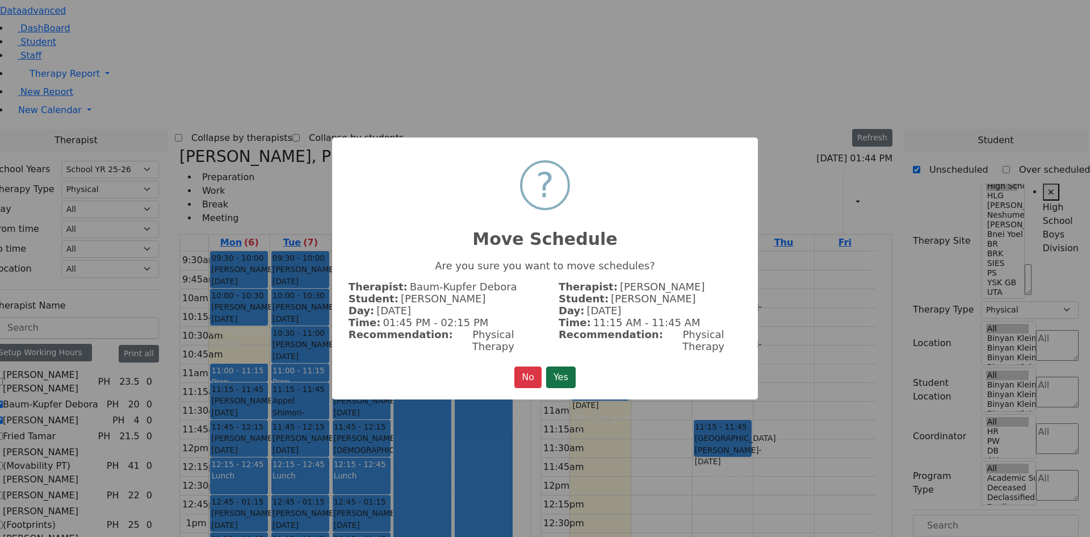
click at [551, 366] on button "Yes" at bounding box center [561, 377] width 30 height 22
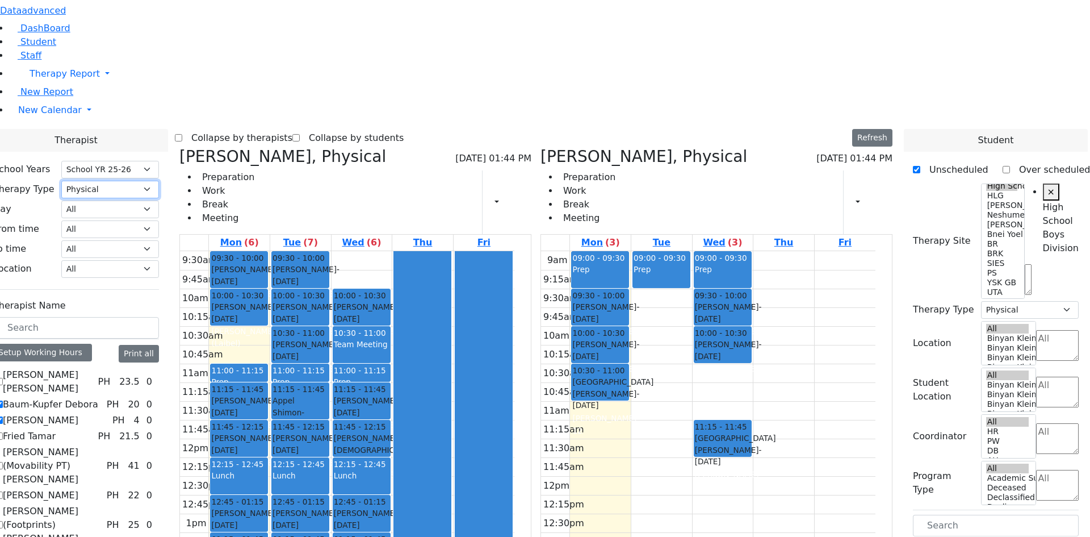
click at [159, 181] on select "All Psych Hearing Vision Speech Physical Occupational" at bounding box center [110, 190] width 98 height 18
select select "3"
click at [93, 181] on select "All Psych Hearing Vision Speech Physical Occupational" at bounding box center [110, 190] width 98 height 18
select select "3"
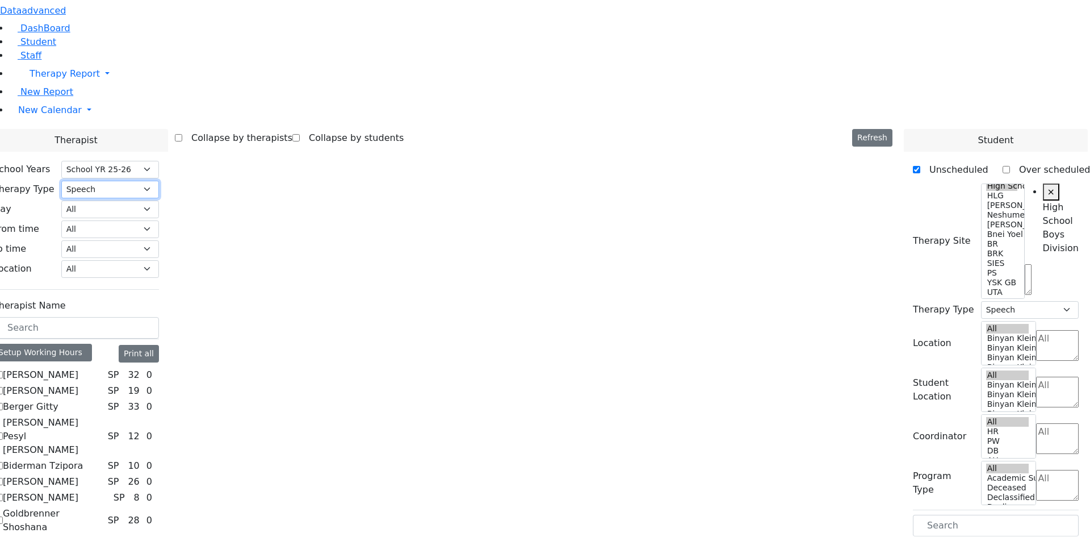
click at [152, 181] on select "All Psych Hearing Vision Speech Physical Occupational" at bounding box center [110, 190] width 98 height 18
select select "1"
click at [93, 181] on select "All Psych Hearing Vision Speech Physical Occupational" at bounding box center [110, 190] width 98 height 18
select select "1"
click at [159, 181] on select "All Psych Hearing Vision Speech Physical Occupational" at bounding box center [110, 190] width 98 height 18
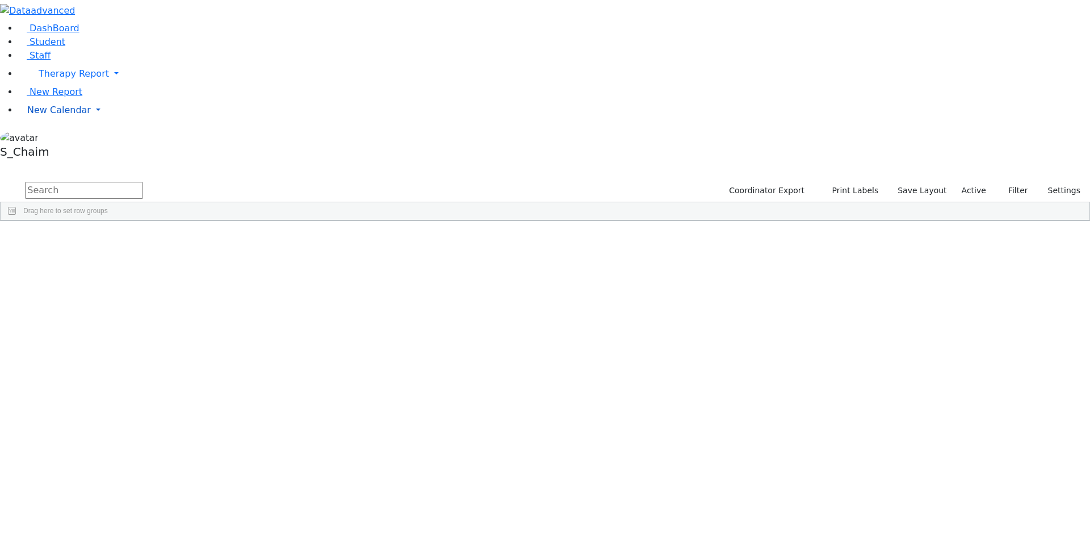
click at [62, 79] on span "New Calendar" at bounding box center [74, 73] width 70 height 11
click at [65, 138] on span "Calendar" at bounding box center [44, 132] width 41 height 11
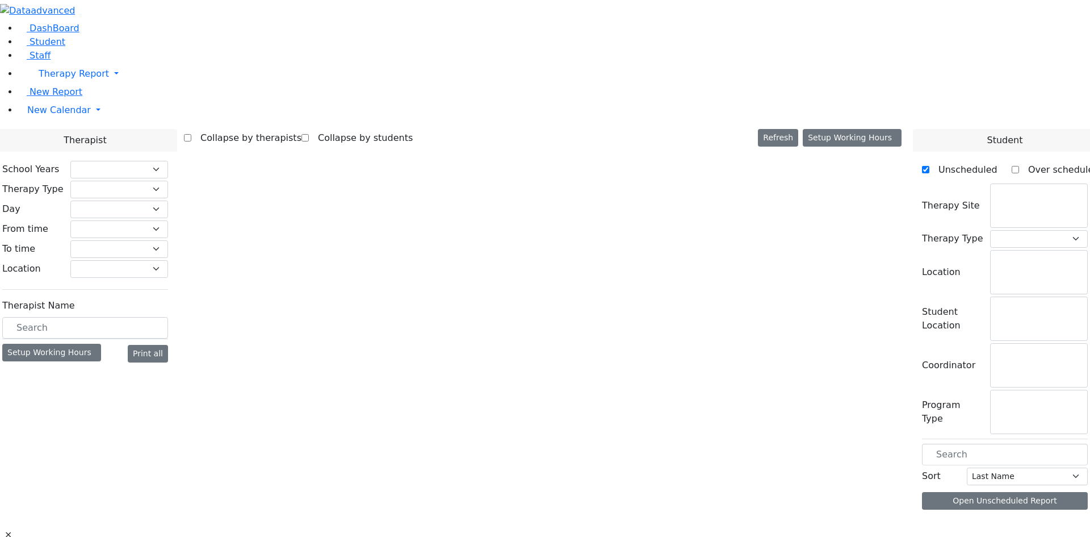
checkbox input "false"
select select "212"
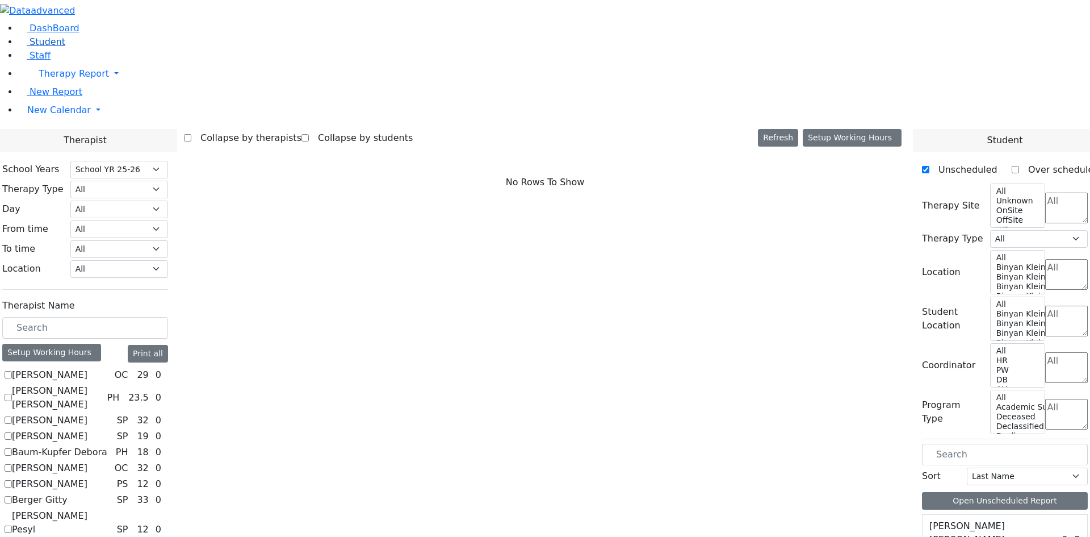
click at [46, 47] on span "Student" at bounding box center [48, 41] width 36 height 11
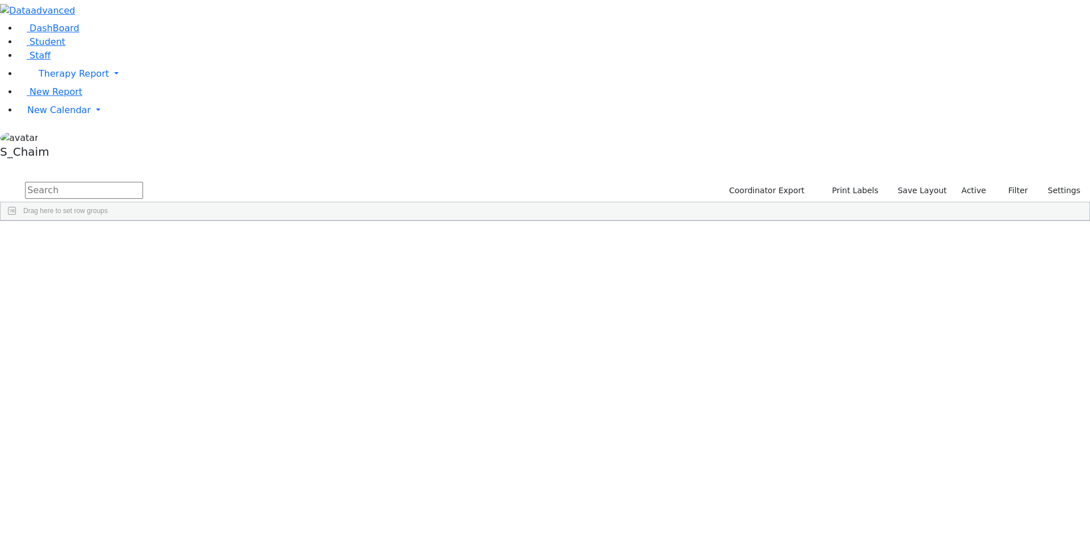
click at [593, 225] on span "Site" at bounding box center [587, 229] width 12 height 8
click at [376, 341] on span "ML" at bounding box center [371, 345] width 10 height 8
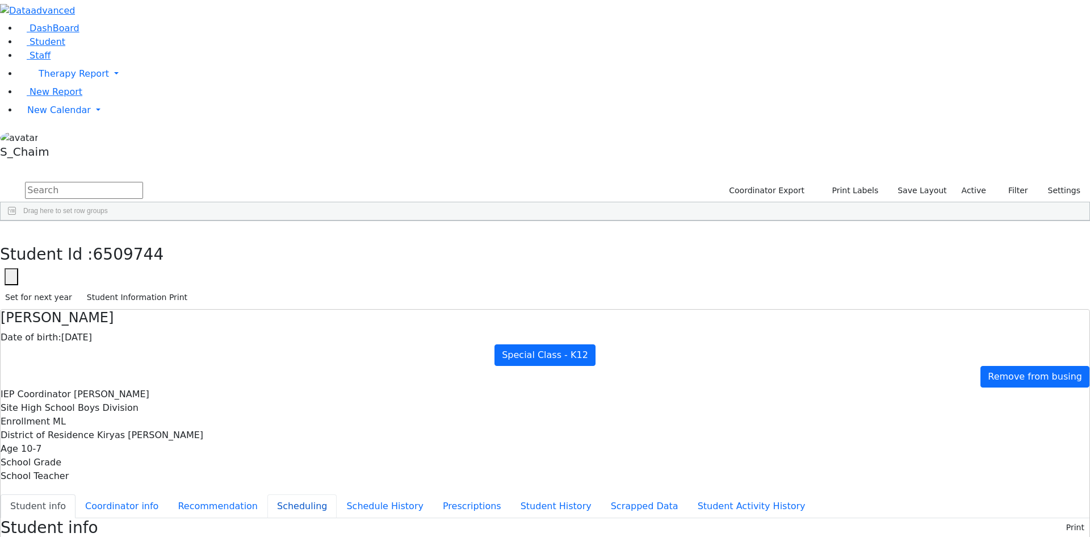
click at [283, 494] on button "Scheduling" at bounding box center [301, 506] width 69 height 24
click at [168, 494] on button "Coordinator info" at bounding box center [122, 506] width 93 height 24
click at [278, 494] on button "Scheduling" at bounding box center [301, 506] width 69 height 24
click at [11, 229] on icon "button" at bounding box center [8, 232] width 6 height 7
click at [145, 353] on div "Appel" at bounding box center [109, 361] width 72 height 16
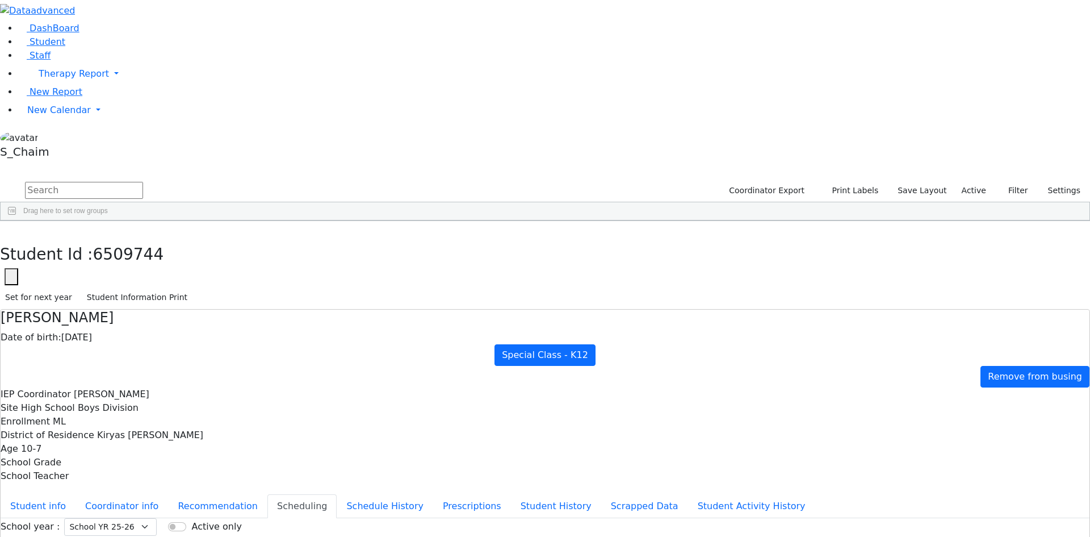
click at [145, 353] on div "Appel" at bounding box center [109, 361] width 72 height 16
click at [76, 494] on button "Student info" at bounding box center [38, 506] width 75 height 24
click at [11, 229] on icon "button" at bounding box center [8, 232] width 6 height 7
click at [216, 368] on div "Yehuda" at bounding box center [181, 376] width 72 height 16
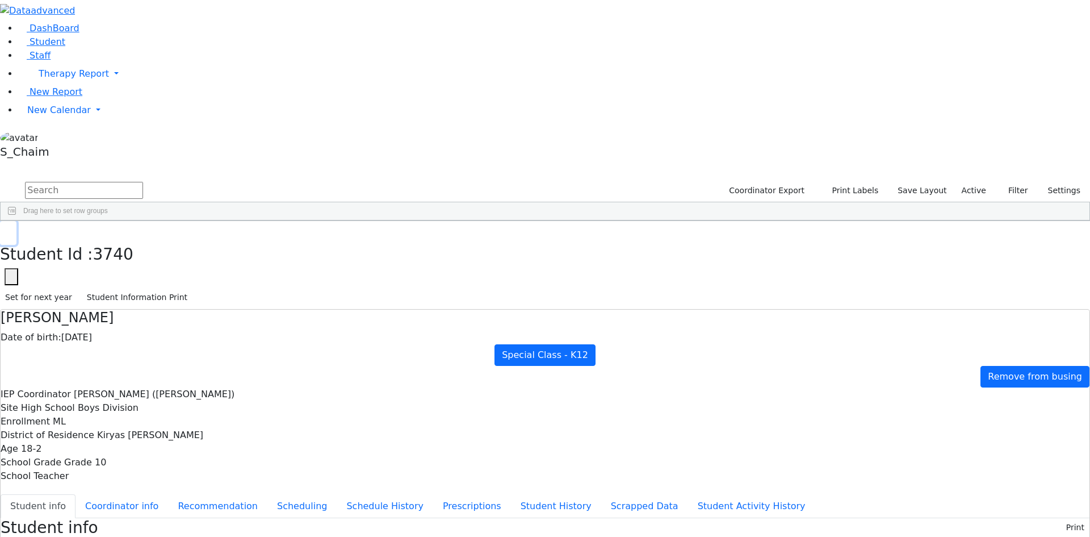
click at [11, 229] on icon "button" at bounding box center [8, 232] width 6 height 7
click at [145, 384] on div "Berger" at bounding box center [109, 392] width 72 height 16
click at [5, 229] on use "button" at bounding box center [5, 229] width 0 height 0
click at [145, 400] on div "Blum" at bounding box center [109, 408] width 72 height 16
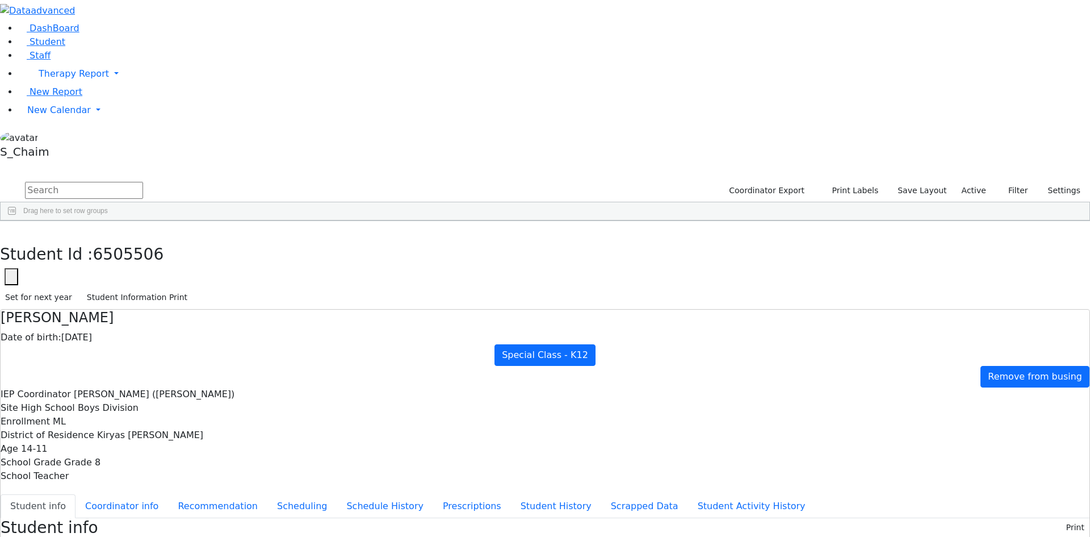
click at [145, 400] on div "Blum" at bounding box center [109, 408] width 72 height 16
click at [16, 221] on button "button" at bounding box center [8, 233] width 16 height 24
click at [145, 416] on div "Blum" at bounding box center [109, 424] width 72 height 16
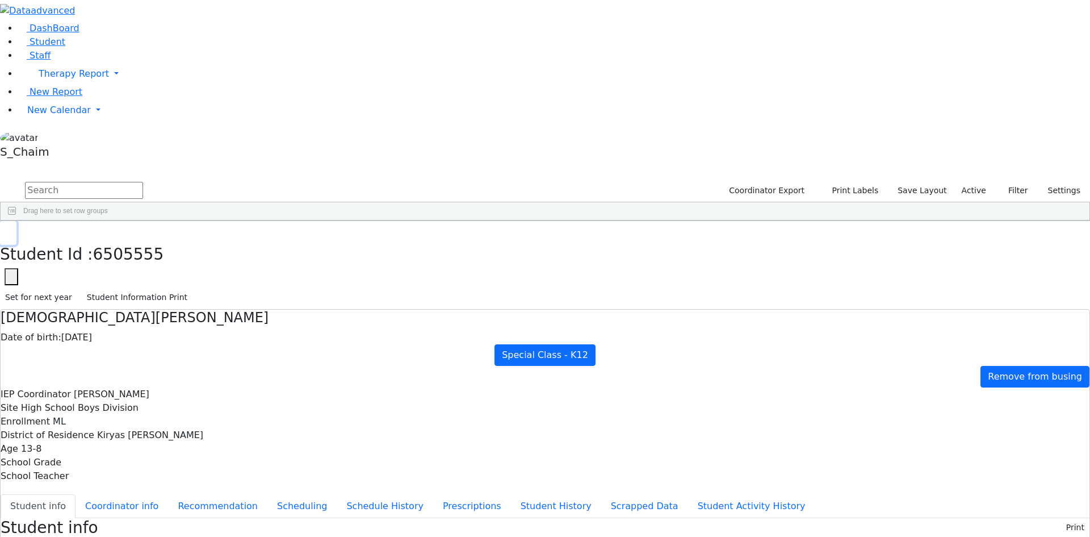
click at [11, 229] on icon "button" at bounding box center [8, 232] width 6 height 7
click at [145, 432] on div "Breuer" at bounding box center [109, 440] width 72 height 16
click at [11, 229] on icon "button" at bounding box center [8, 232] width 6 height 7
click at [145, 400] on div "Blum" at bounding box center [109, 408] width 72 height 16
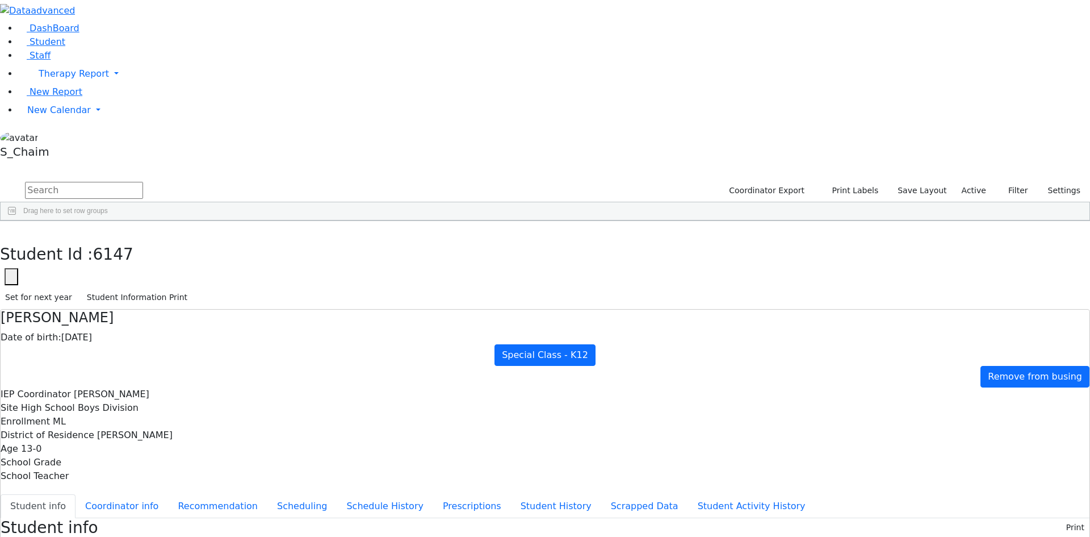
click at [145, 400] on div "Blum" at bounding box center [109, 408] width 72 height 16
click at [270, 494] on button "Scheduling" at bounding box center [301, 506] width 69 height 24
click at [157, 518] on select "Select School YR Summer YR 25 School YR 25-26 Summer YR 25 School YR 24-25 Summ…" at bounding box center [110, 527] width 93 height 18
click at [16, 221] on button "button" at bounding box center [8, 233] width 16 height 24
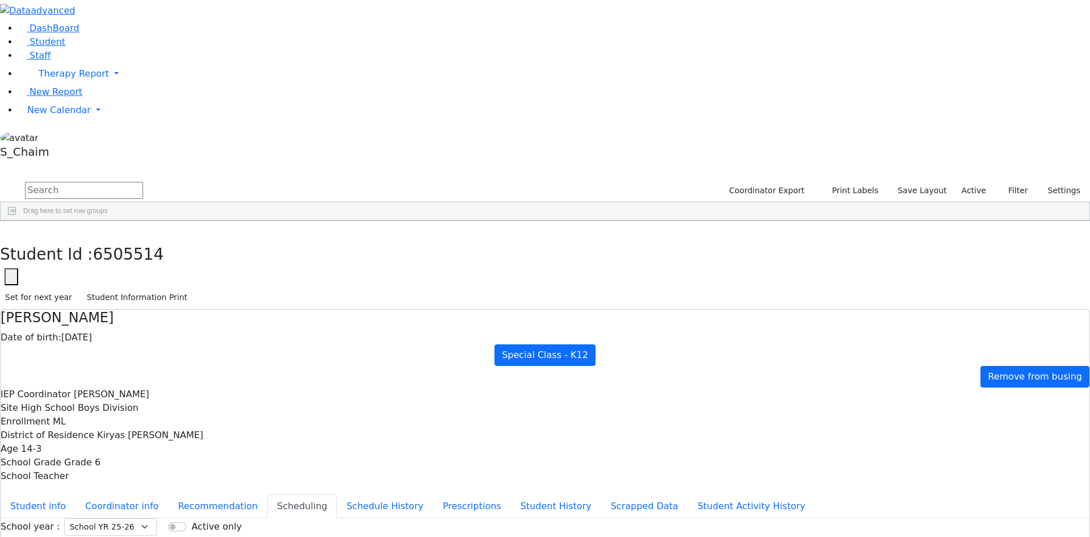
click at [145, 448] on div "Breuer" at bounding box center [109, 456] width 72 height 16
click at [76, 494] on button "Student info" at bounding box center [38, 506] width 75 height 24
click at [267, 494] on button "Scheduling" at bounding box center [301, 506] width 69 height 24
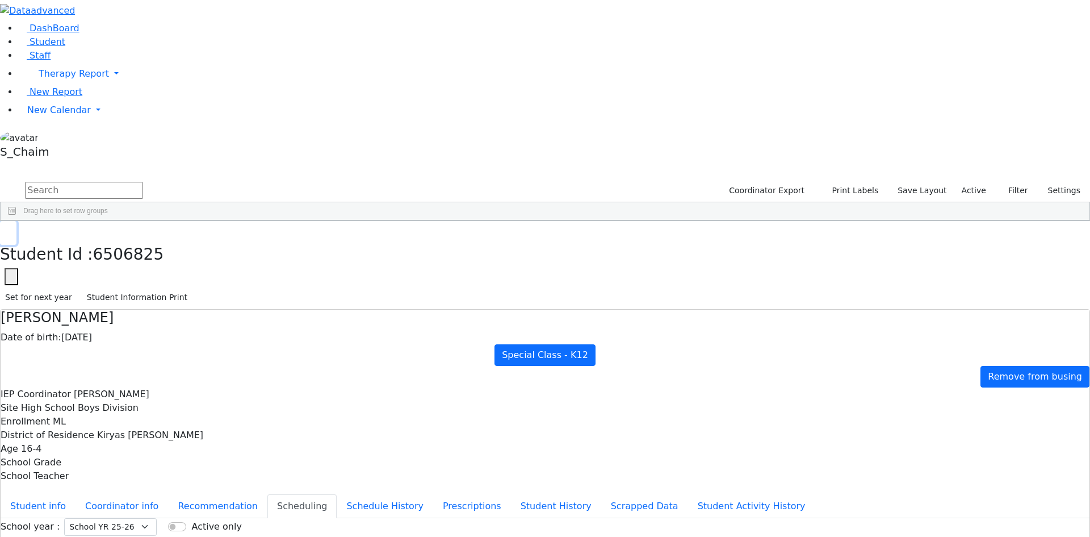
click at [11, 229] on icon "button" at bounding box center [8, 232] width 6 height 7
click at [145, 464] on div "Breuer" at bounding box center [109, 472] width 72 height 16
click at [76, 494] on button "Student info" at bounding box center [38, 506] width 75 height 24
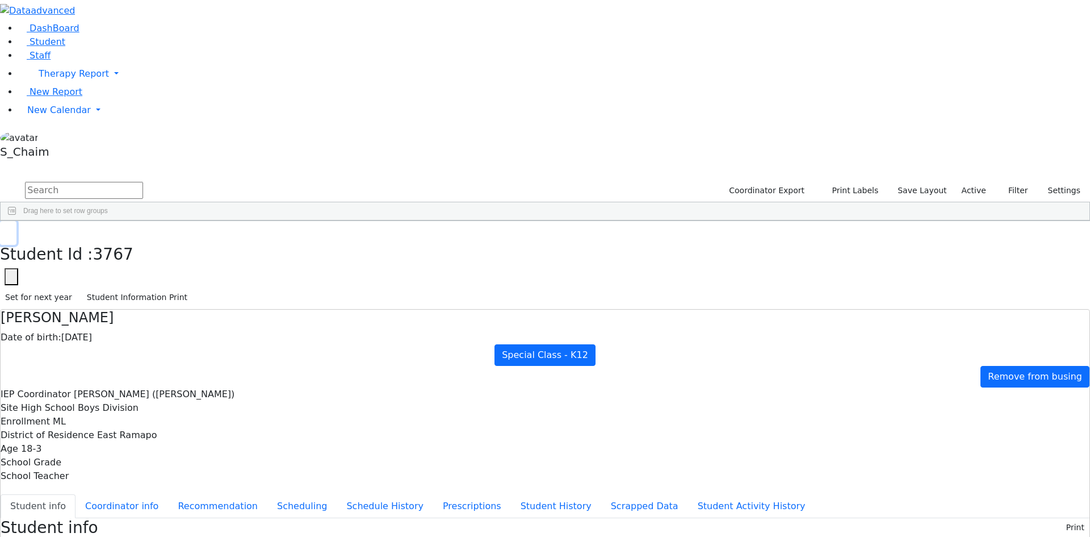
click at [16, 221] on button "button" at bounding box center [8, 233] width 16 height 24
click at [145, 353] on div "Appel" at bounding box center [109, 361] width 72 height 16
click at [11, 229] on icon "button" at bounding box center [8, 232] width 6 height 7
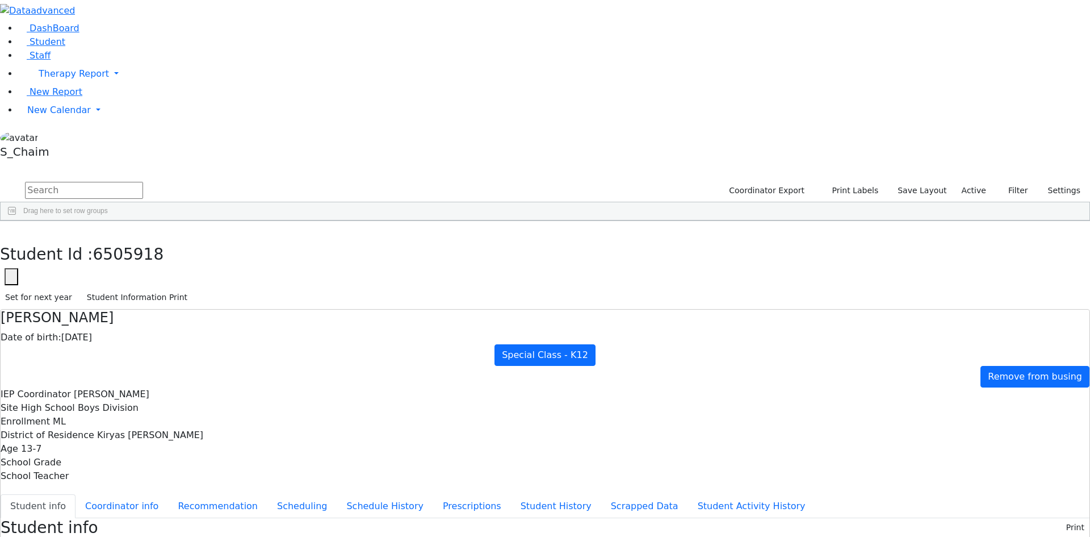
click at [145, 480] on div "[PERSON_NAME]" at bounding box center [109, 488] width 72 height 16
click at [11, 229] on icon "button" at bounding box center [8, 232] width 6 height 7
click at [145, 496] on div "Feldman" at bounding box center [109, 504] width 72 height 16
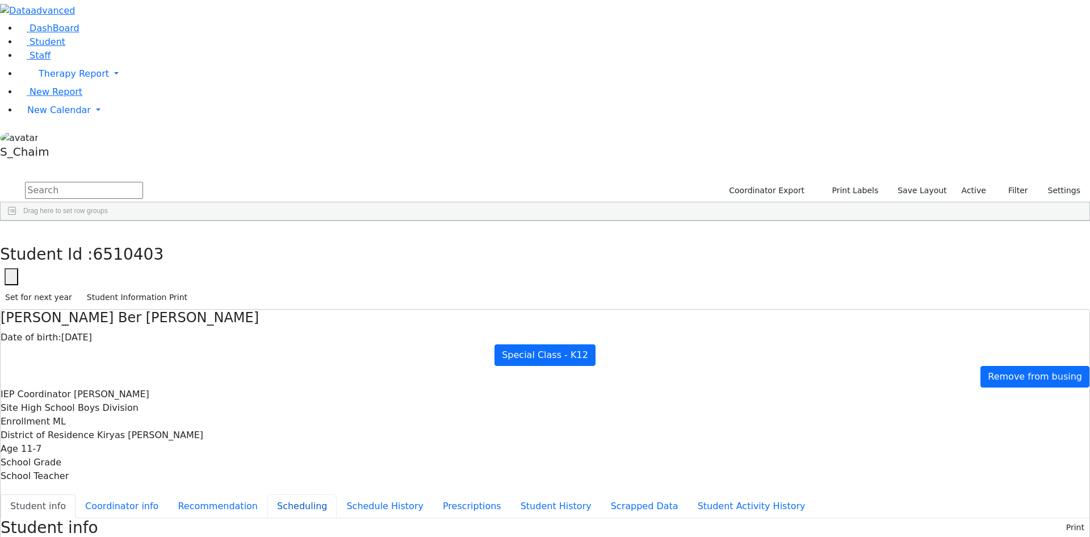
click at [275, 494] on button "Scheduling" at bounding box center [301, 506] width 69 height 24
click at [16, 221] on button "button" at bounding box center [8, 233] width 16 height 24
click at [39, 79] on span "New Calendar" at bounding box center [74, 73] width 70 height 11
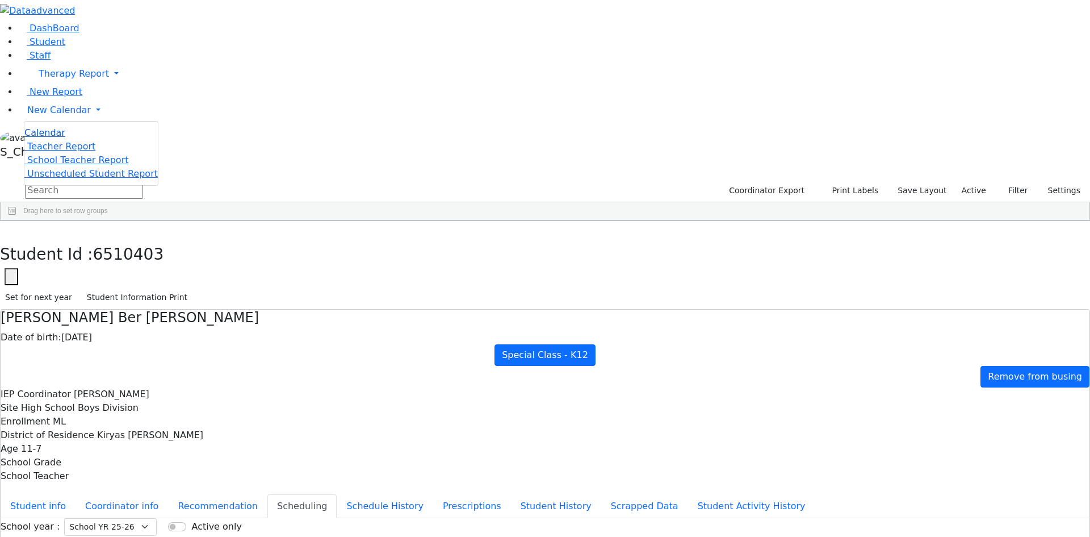
click at [60, 138] on span "Calendar" at bounding box center [44, 132] width 41 height 11
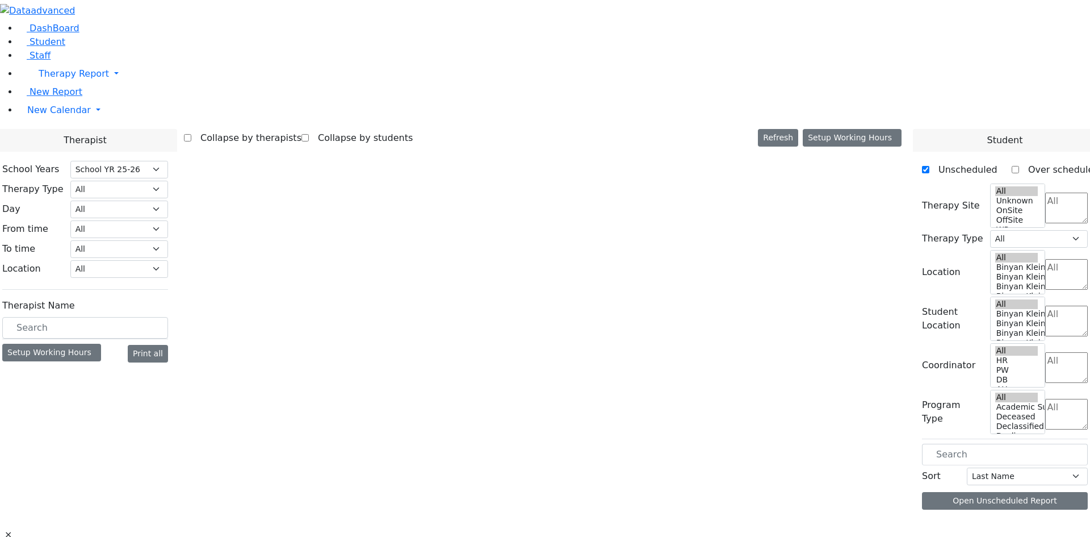
select select "212"
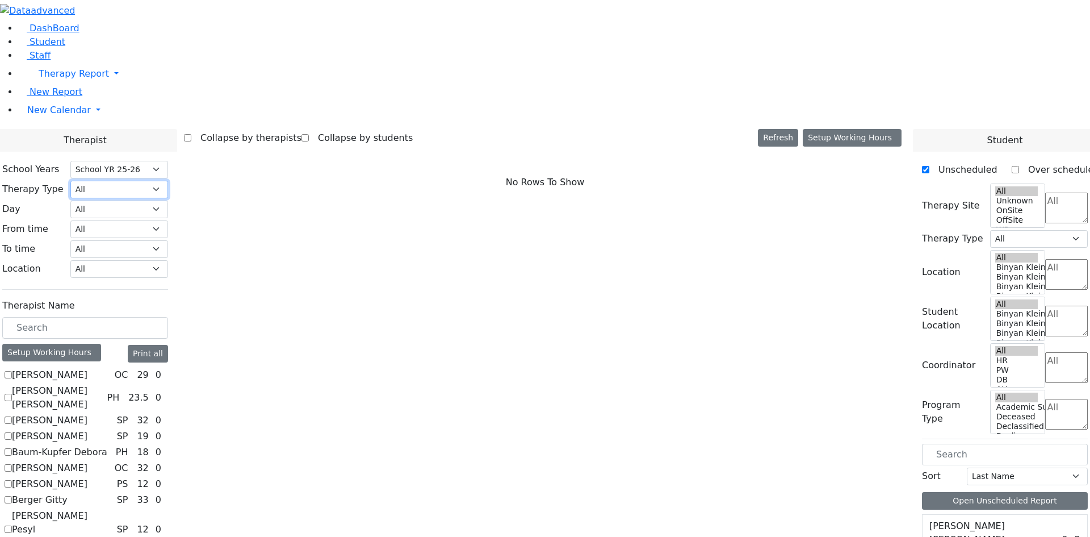
click at [168, 181] on select "All Psych Hearing Vision Speech Physical Occupational" at bounding box center [119, 190] width 98 height 18
select select "3"
click at [168, 181] on select "All Psych Hearing Vision Speech Physical Occupational" at bounding box center [119, 190] width 98 height 18
select select "3"
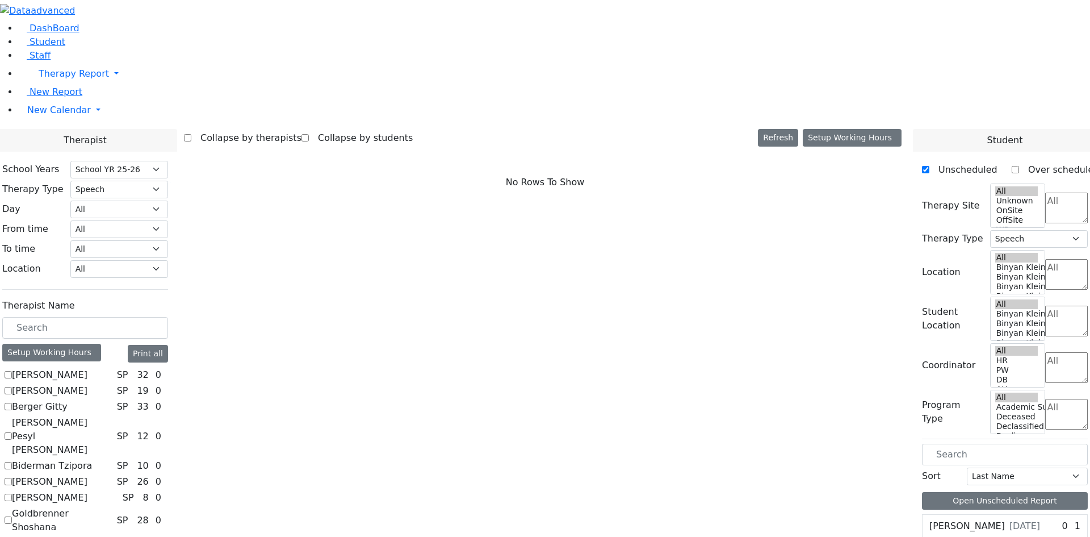
checkbox input "true"
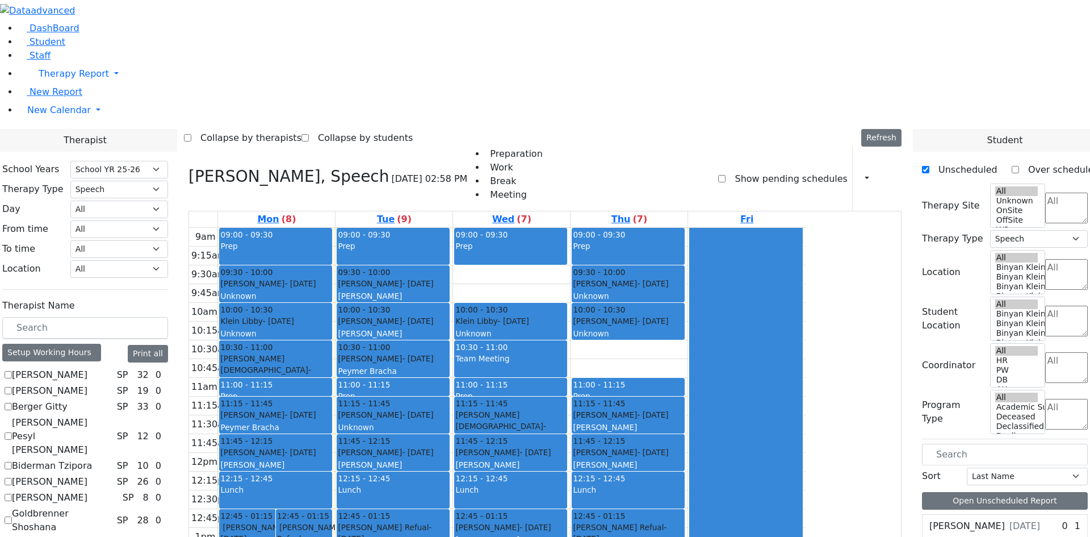
scroll to position [0, 0]
click at [112, 416] on label "[PERSON_NAME] Pesyl [PERSON_NAME]" at bounding box center [62, 436] width 100 height 41
click at [12, 432] on input "[PERSON_NAME] Pesyl [PERSON_NAME]" at bounding box center [8, 435] width 7 height 7
checkbox input "true"
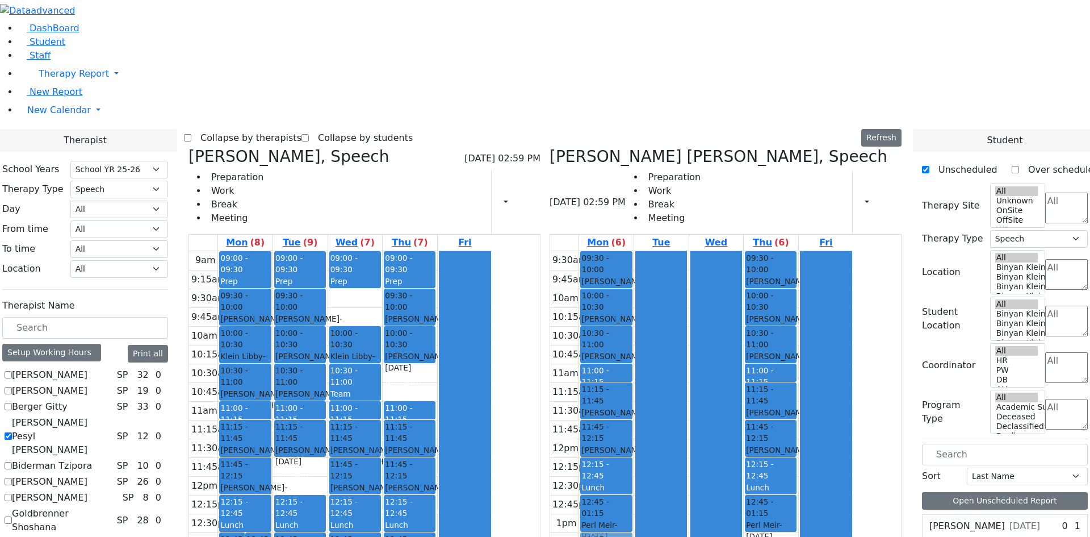
drag, startPoint x: 418, startPoint y: 308, endPoint x: 667, endPoint y: 391, distance: 261.6
click at [667, 391] on div "Orlian Aviva, Speech 08/25/2025 02:59 PM Preparation Work Break Meeting Print S…" at bounding box center [545, 424] width 722 height 555
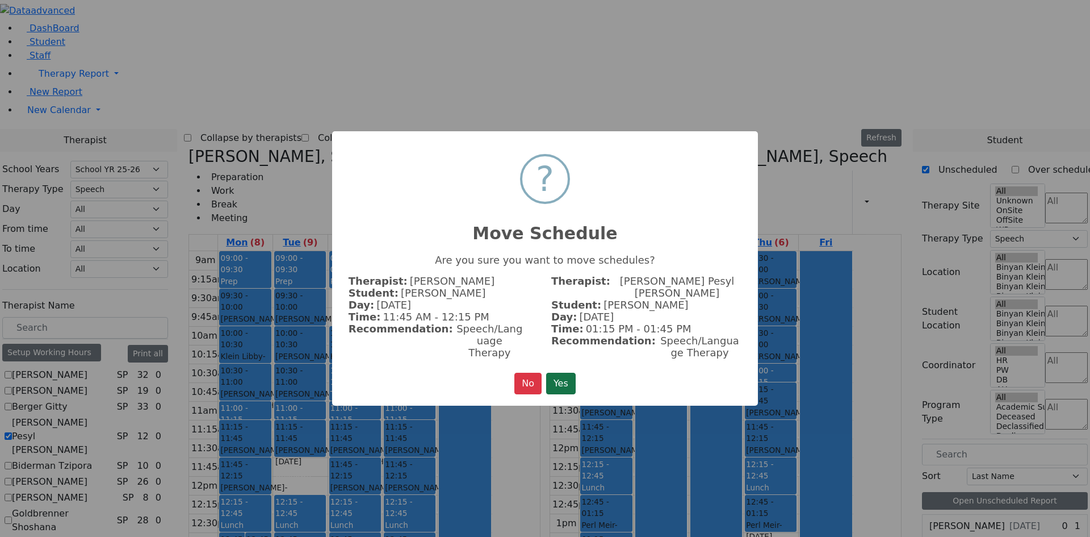
click at [556, 377] on button "Yes" at bounding box center [561, 383] width 30 height 22
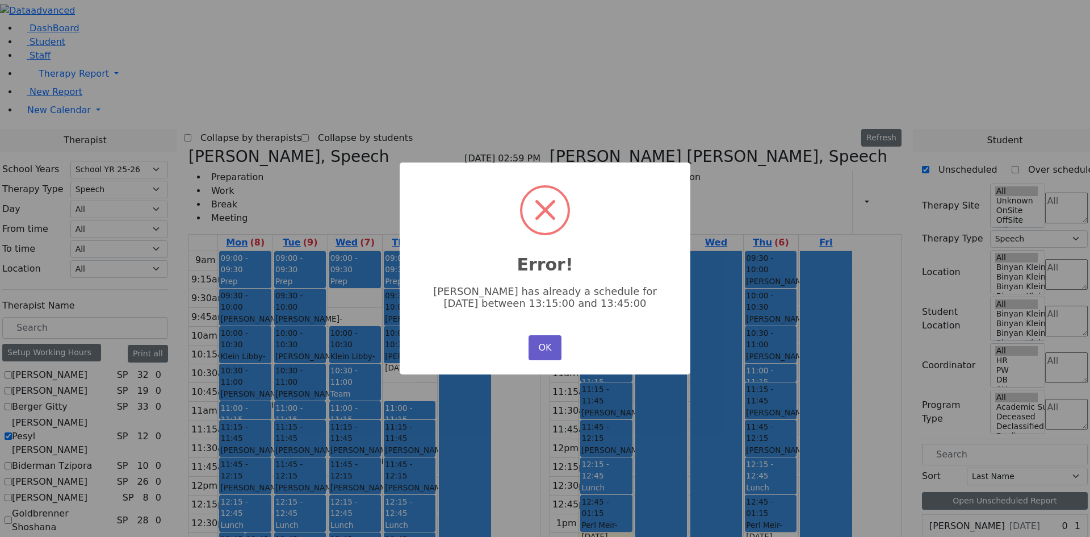
click at [546, 350] on button "OK" at bounding box center [545, 347] width 33 height 25
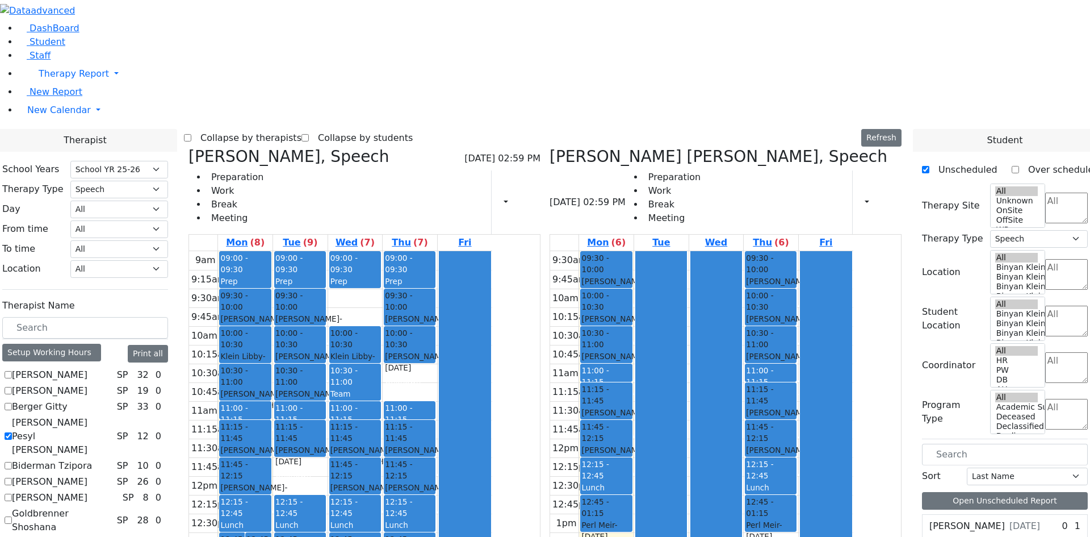
drag, startPoint x: 423, startPoint y: 300, endPoint x: 669, endPoint y: 416, distance: 272.3
click at [669, 416] on div "Orlian Aviva, Speech 08/25/2025 02:59 PM Preparation Work Break Meeting Print S…" at bounding box center [545, 424] width 722 height 555
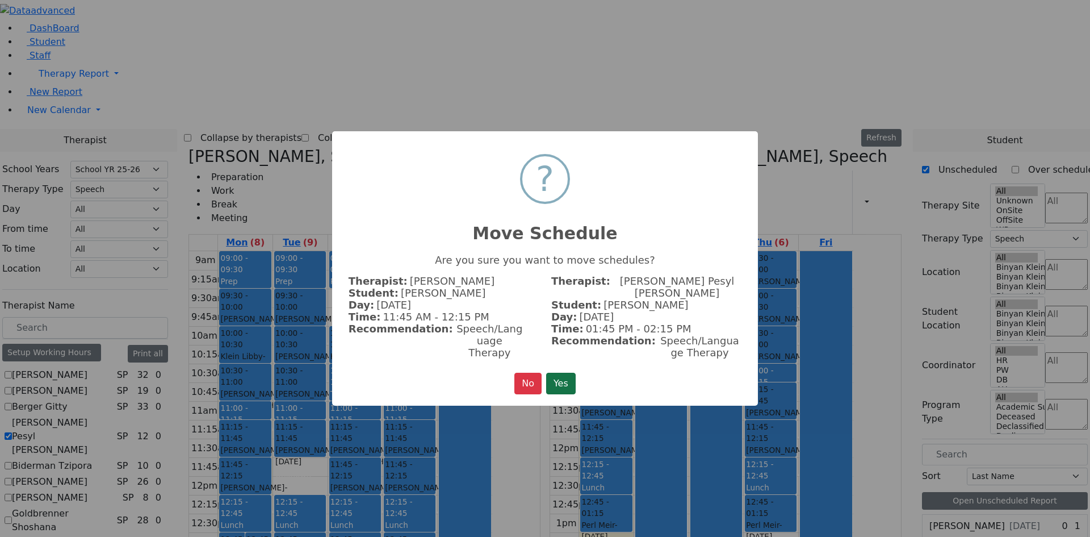
click at [565, 372] on button "Yes" at bounding box center [561, 383] width 30 height 22
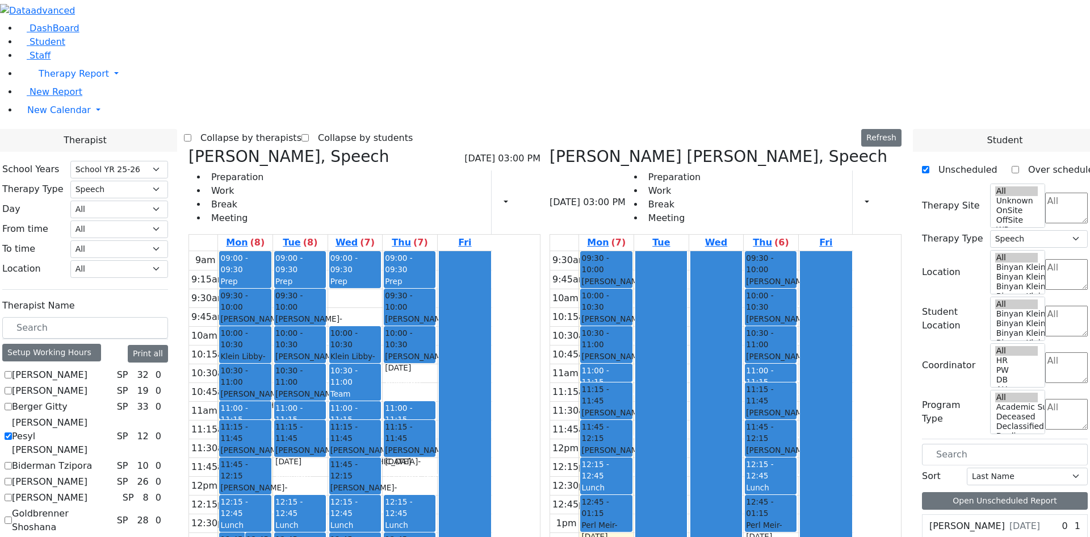
drag, startPoint x: 510, startPoint y: 305, endPoint x: 827, endPoint y: 417, distance: 336.3
click at [827, 417] on div "Orlian Aviva, Speech 08/25/2025 03:00 PM Preparation Work Break Meeting Print S…" at bounding box center [545, 424] width 722 height 555
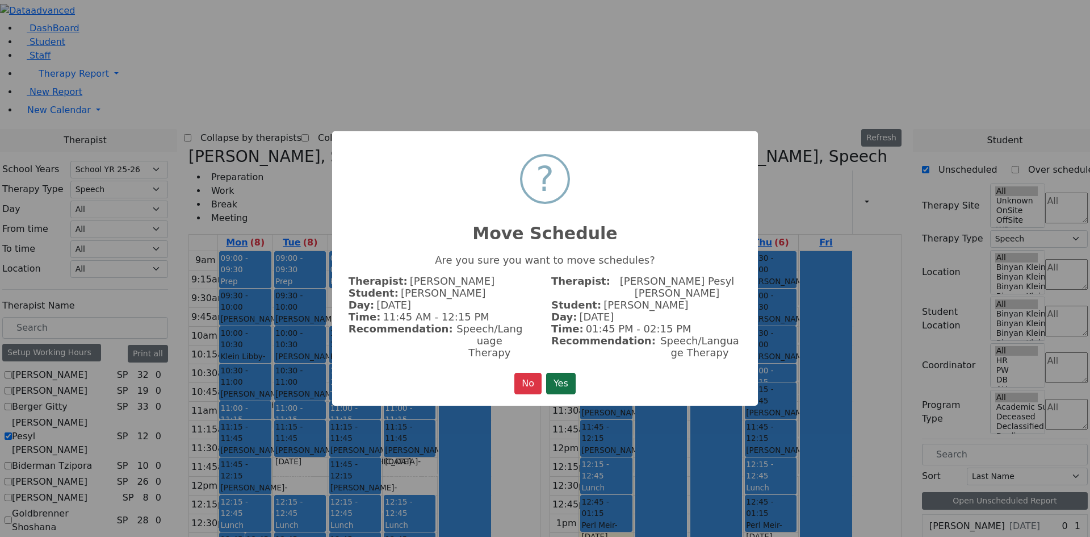
click at [563, 375] on button "Yes" at bounding box center [561, 383] width 30 height 22
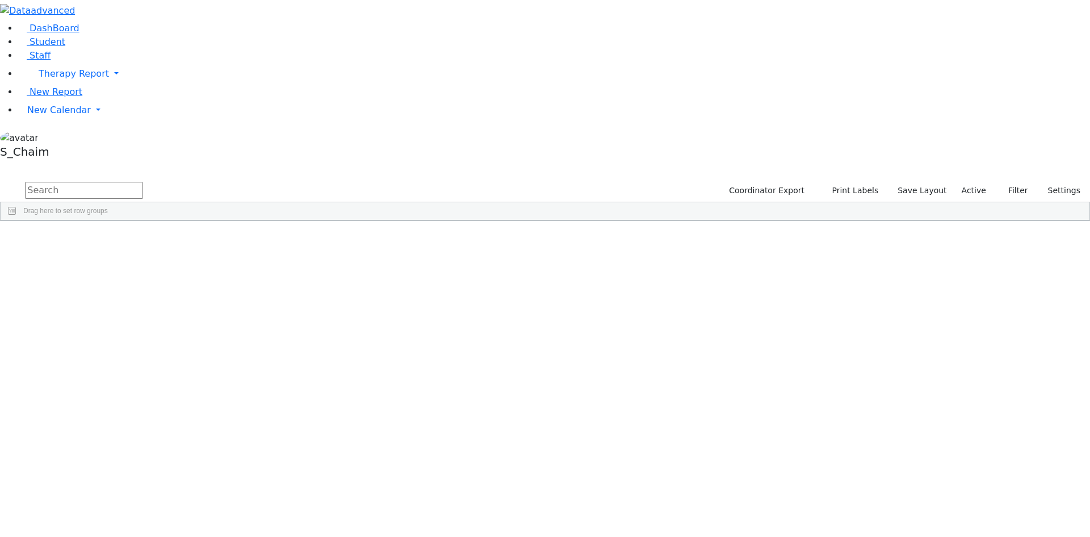
click at [593, 225] on span "Site" at bounding box center [587, 229] width 12 height 8
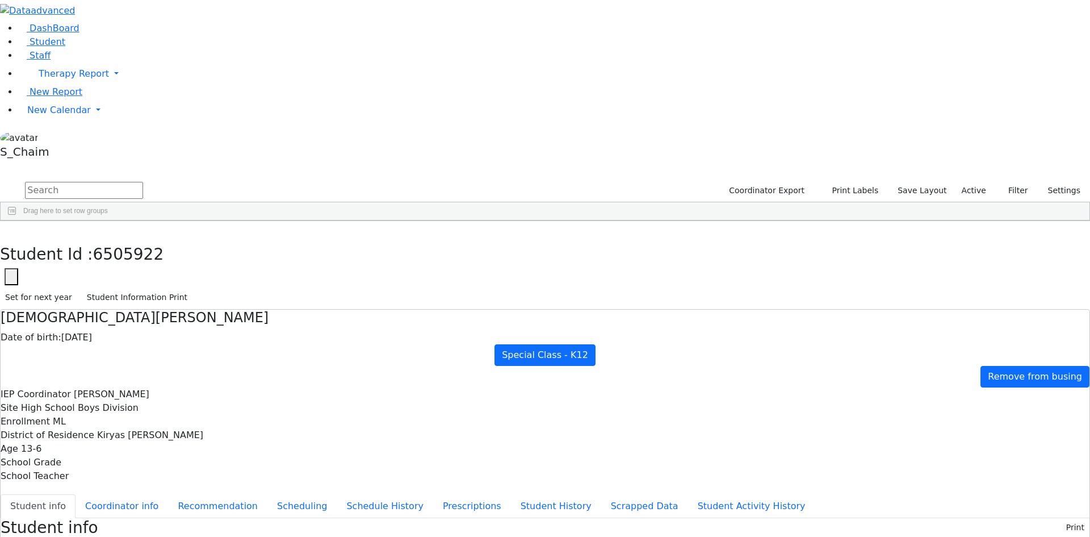
click at [208, 163] on div "Students 491 A 24 K 24 W 24 A 24 K 24 W 24 A" at bounding box center [545, 171] width 1090 height 17
click at [11, 229] on icon "button" at bounding box center [8, 232] width 6 height 7
click at [145, 300] on div "Fried" at bounding box center [109, 308] width 72 height 16
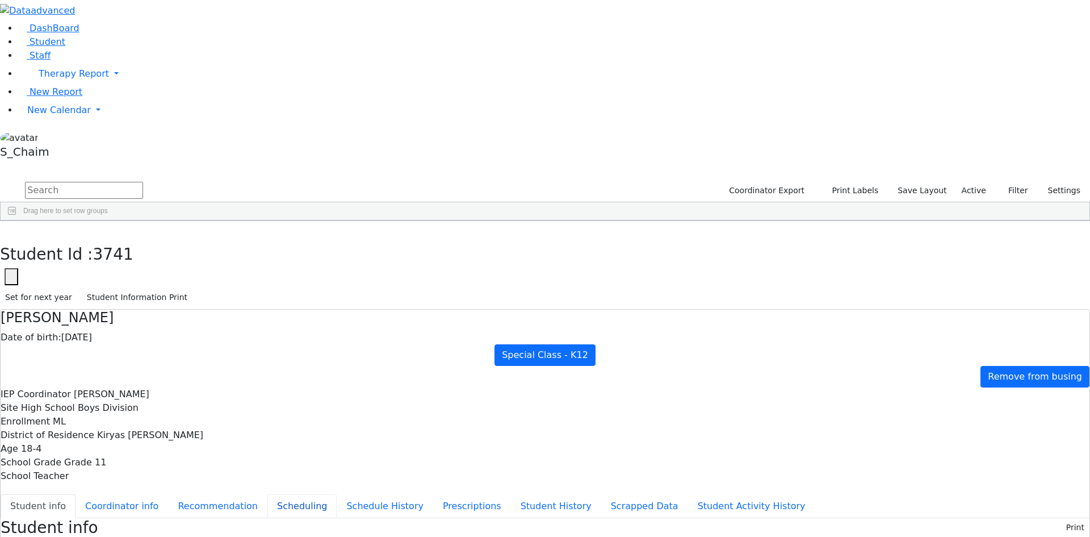
click at [272, 494] on button "Scheduling" at bounding box center [301, 506] width 69 height 24
click at [11, 229] on icon "button" at bounding box center [8, 232] width 6 height 7
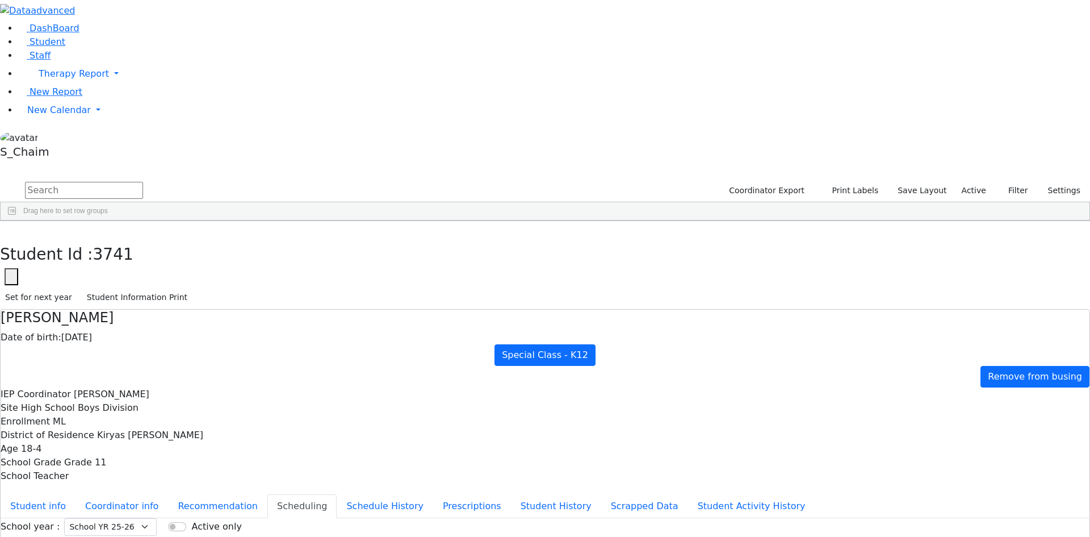
click at [16, 221] on button "button" at bounding box center [8, 233] width 16 height 24
